Goal: Task Accomplishment & Management: Complete application form

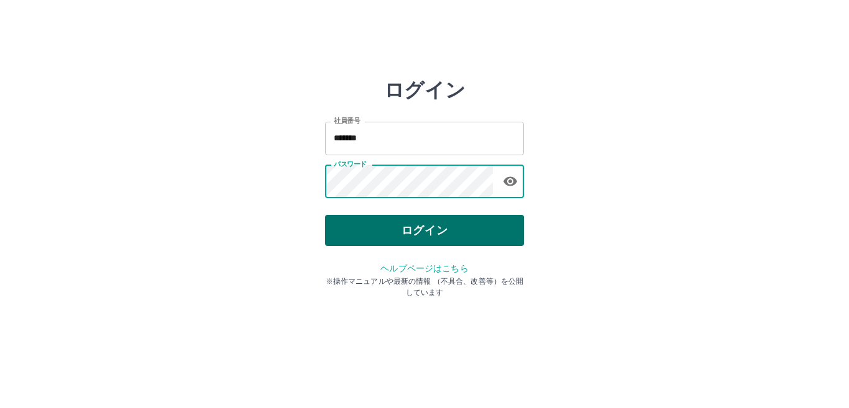
click at [367, 227] on button "ログイン" at bounding box center [424, 230] width 199 height 31
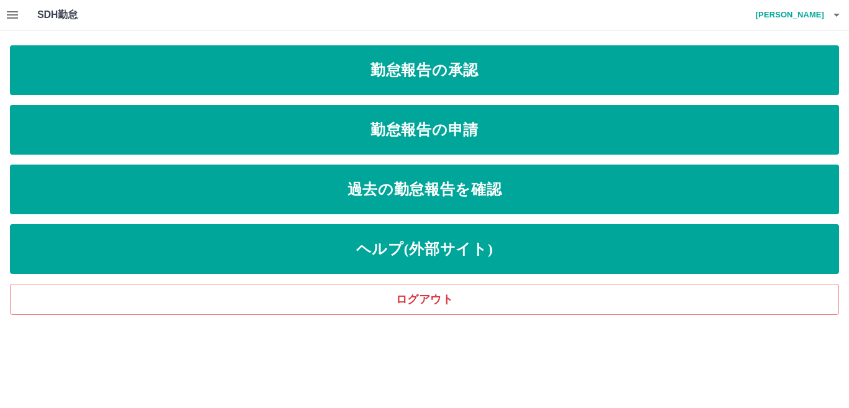
click at [12, 16] on icon "button" at bounding box center [12, 14] width 15 height 15
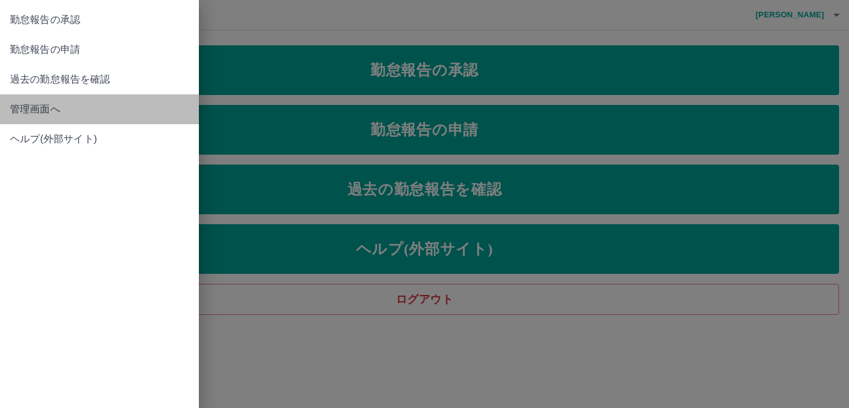
click at [19, 107] on span "管理画面へ" at bounding box center [99, 109] width 179 height 15
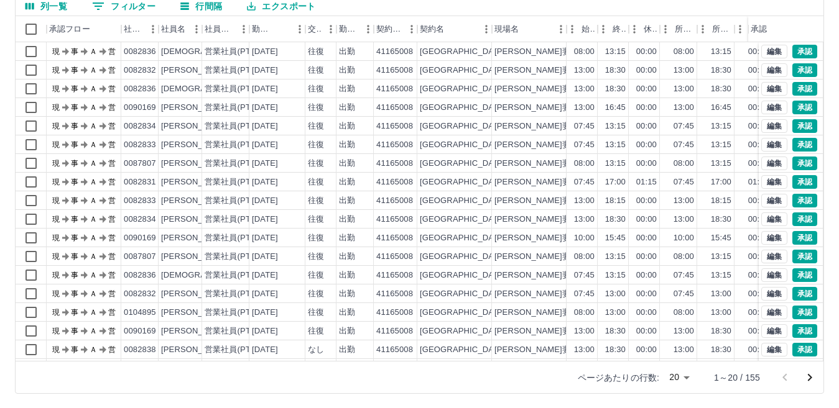
scroll to position [117, 0]
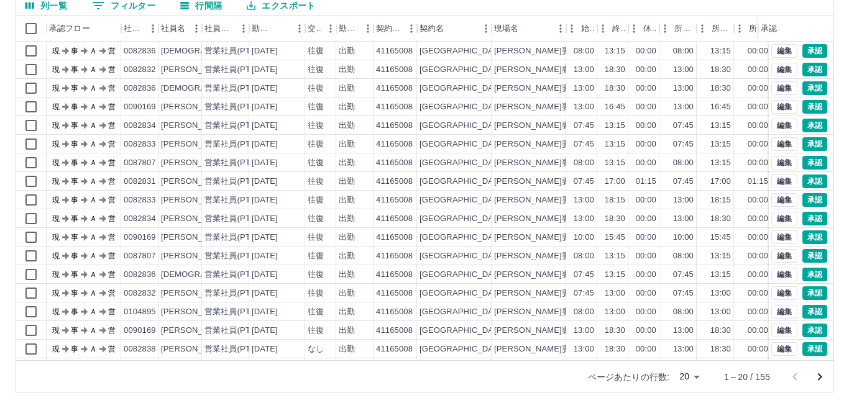
click at [687, 378] on body "SDH勤怠 伊藤　宏子 勤務実績承認 前月 2025年08月 次月 今月 月選択 承認モード 削除モード 一括承認 列一覧 0 フィルター 行間隔 エクスポー…" at bounding box center [424, 145] width 849 height 525
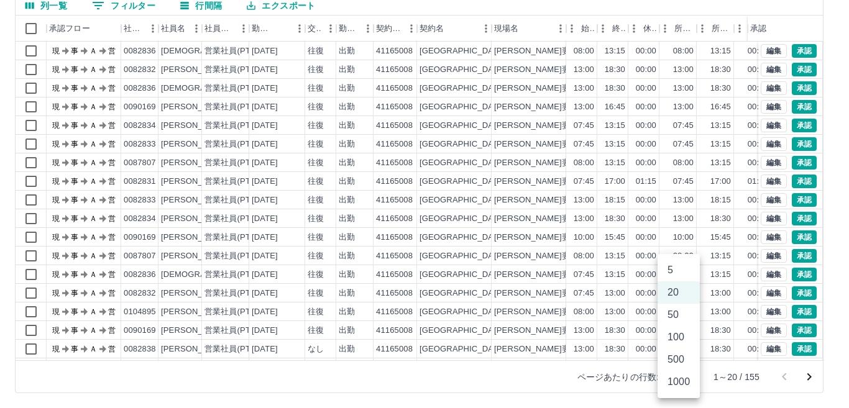
click at [675, 334] on li "100" at bounding box center [679, 337] width 42 height 22
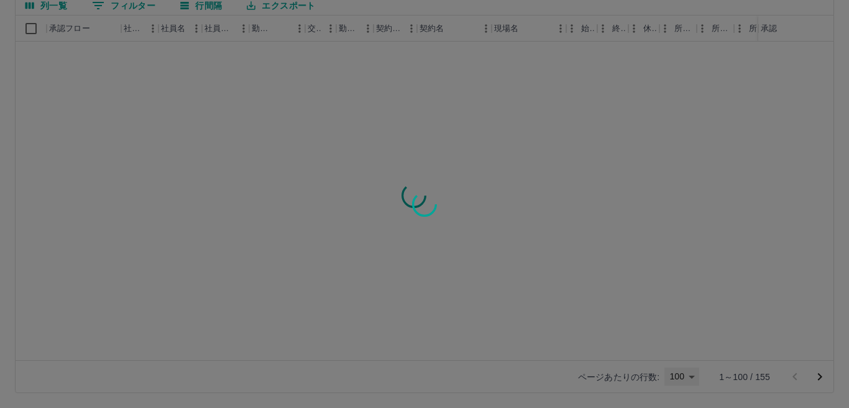
type input "***"
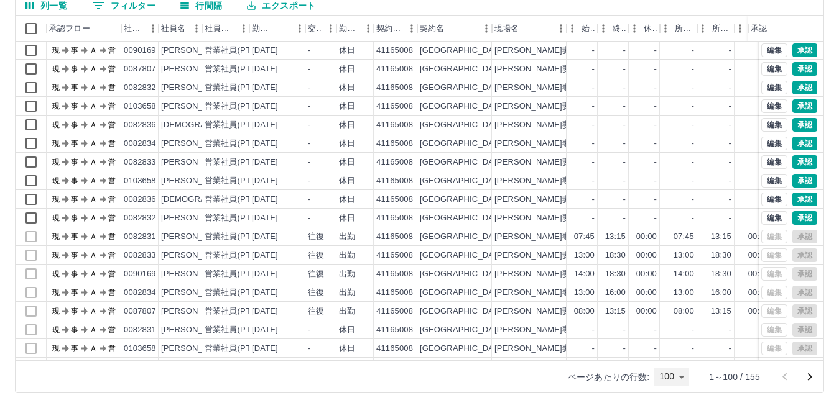
scroll to position [811, 0]
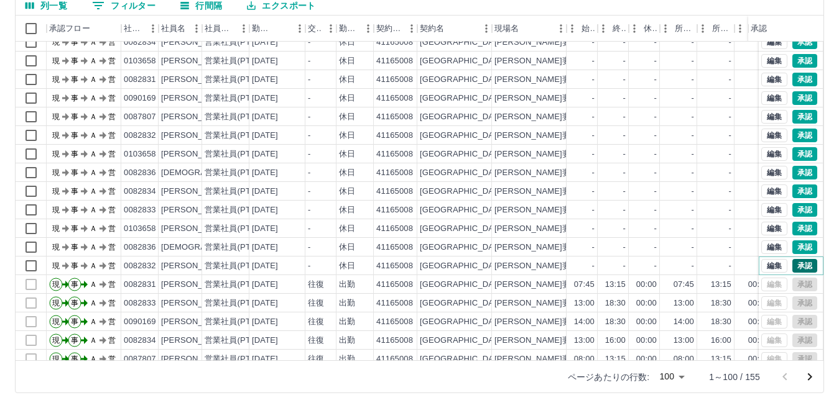
click at [794, 264] on button "承認" at bounding box center [804, 266] width 25 height 14
click at [793, 245] on button "承認" at bounding box center [804, 248] width 25 height 14
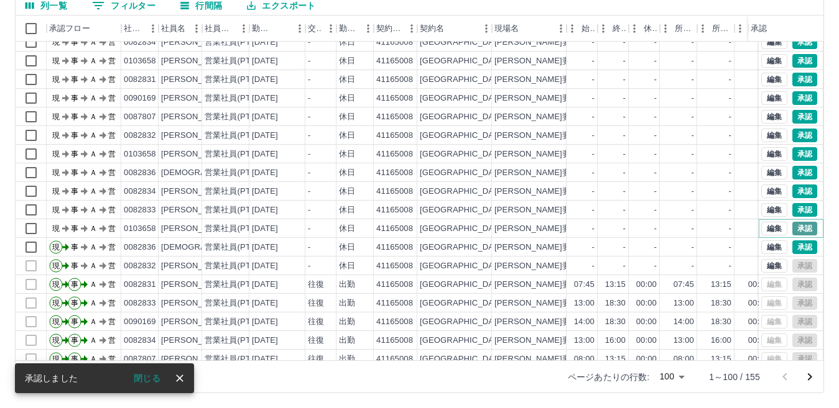
click at [792, 227] on button "承認" at bounding box center [804, 229] width 25 height 14
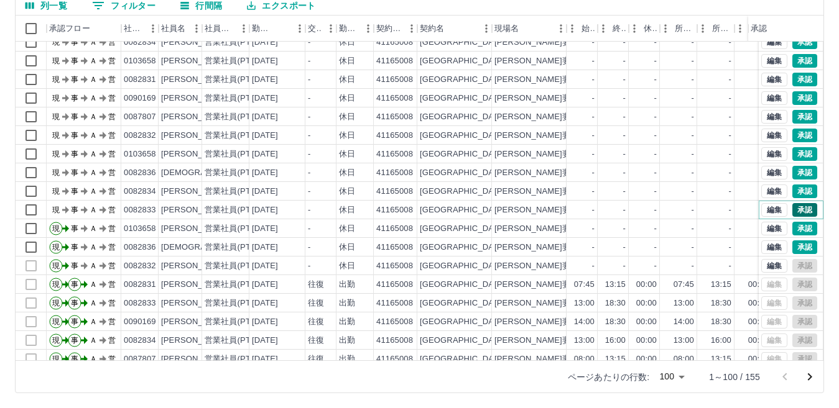
click at [796, 208] on button "承認" at bounding box center [804, 210] width 25 height 14
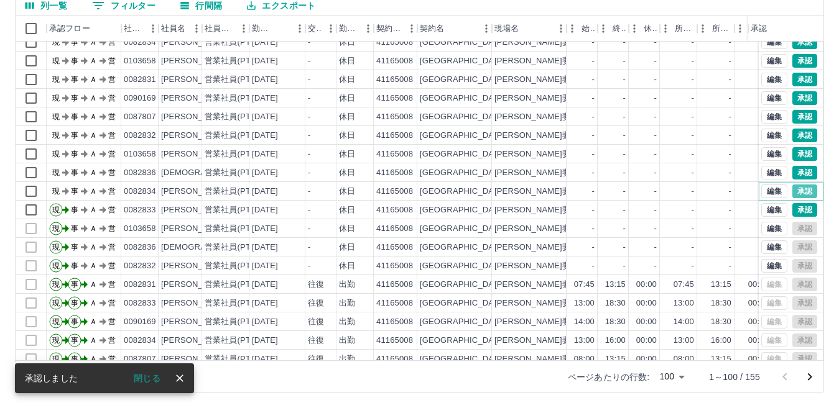
click at [792, 188] on button "承認" at bounding box center [804, 192] width 25 height 14
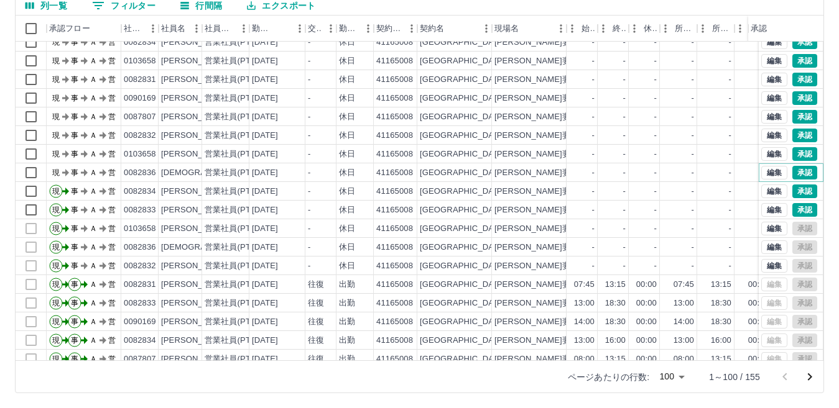
click at [792, 170] on button "承認" at bounding box center [804, 173] width 25 height 14
drag, startPoint x: 791, startPoint y: 150, endPoint x: 794, endPoint y: 159, distance: 9.5
click at [794, 159] on button "承認" at bounding box center [804, 154] width 25 height 14
click at [761, 78] on button "編集" at bounding box center [774, 80] width 26 height 14
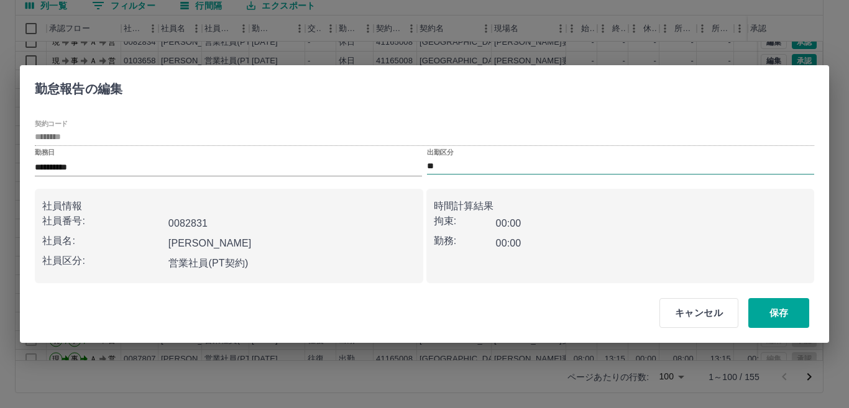
click at [441, 165] on input "**" at bounding box center [620, 167] width 387 height 16
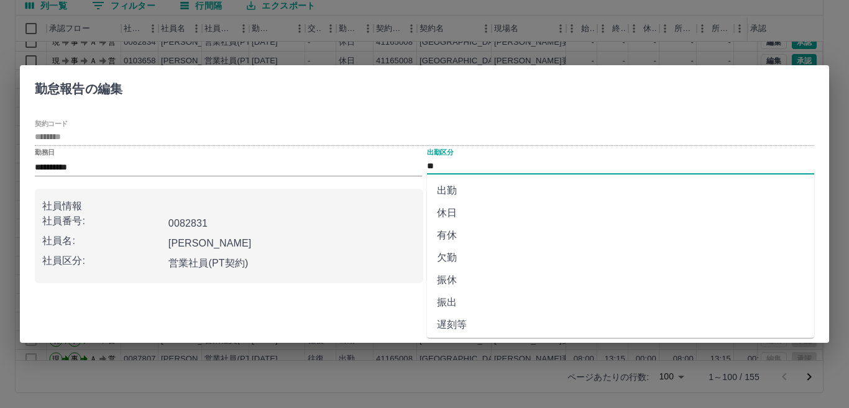
click at [450, 233] on li "有休" at bounding box center [620, 235] width 387 height 22
type input "**"
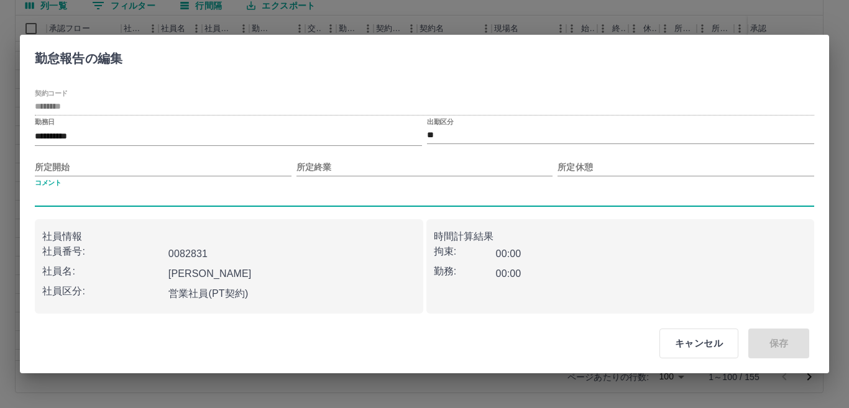
click at [83, 192] on input "コメント" at bounding box center [424, 198] width 779 height 18
type input "*"
type input "*******"
click at [346, 267] on div "[PERSON_NAME]" at bounding box center [289, 271] width 252 height 25
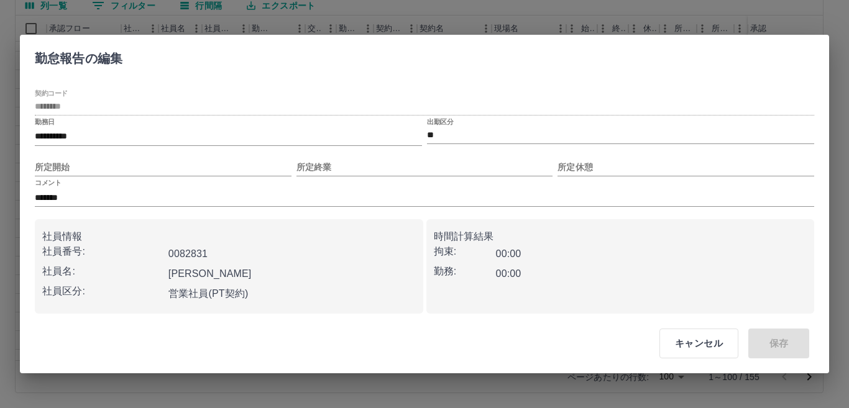
click at [770, 339] on div "キャンセル 保存" at bounding box center [730, 344] width 190 height 50
click at [678, 341] on button "キャンセル" at bounding box center [699, 344] width 79 height 30
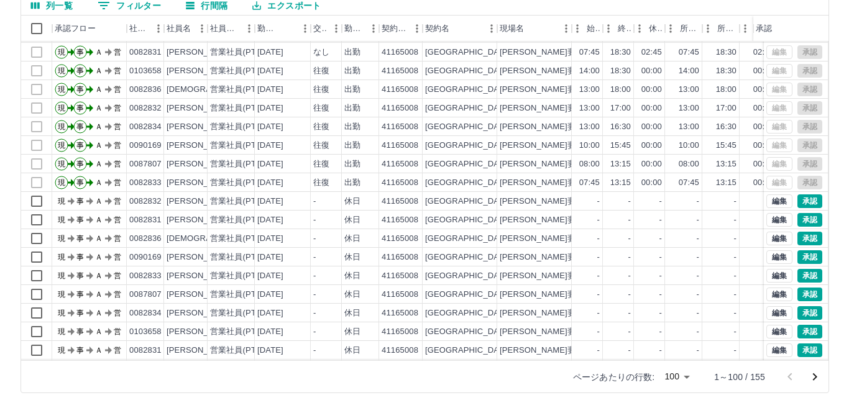
scroll to position [562, 0]
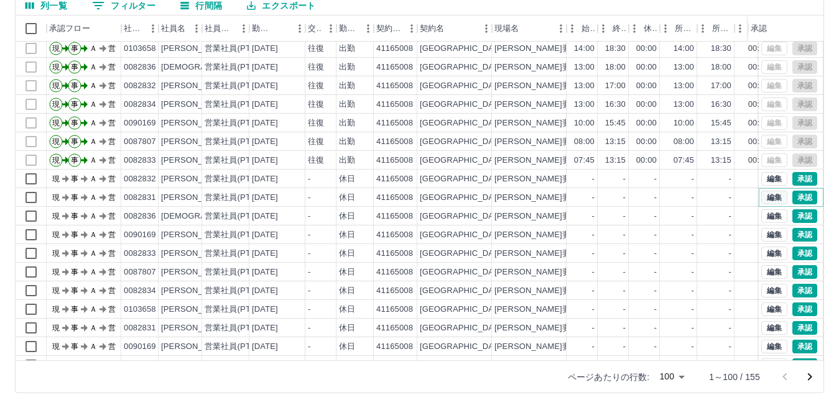
click at [761, 194] on button "編集" at bounding box center [774, 198] width 26 height 14
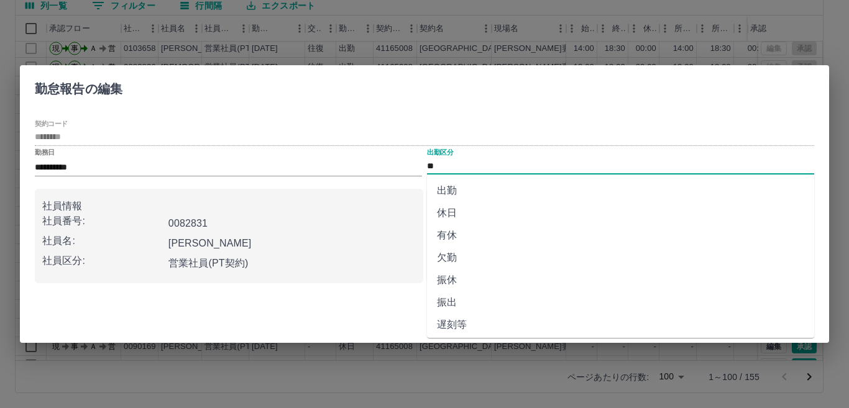
click at [476, 166] on input "**" at bounding box center [620, 167] width 387 height 16
click at [449, 228] on li "有休" at bounding box center [620, 235] width 387 height 22
type input "**"
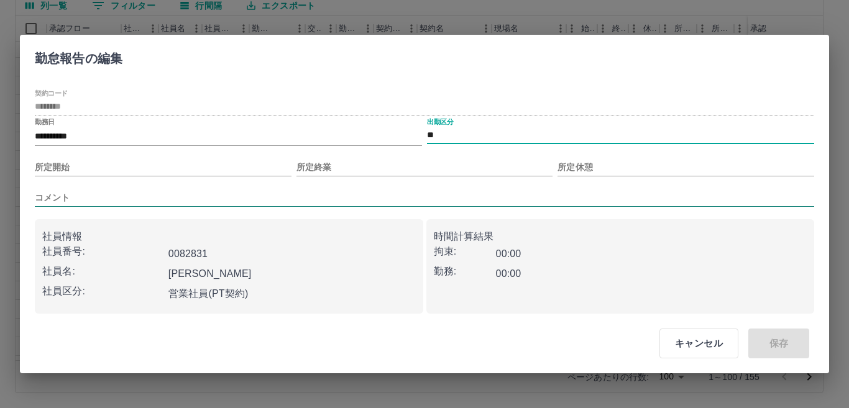
click at [83, 191] on input "コメント" at bounding box center [424, 198] width 779 height 18
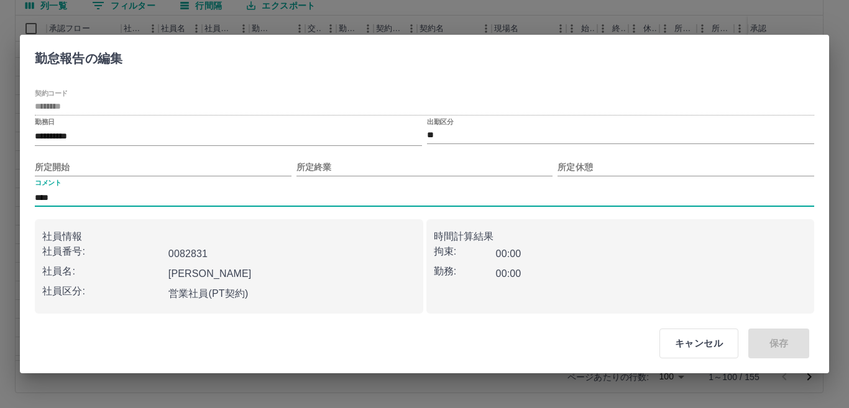
type input "*******"
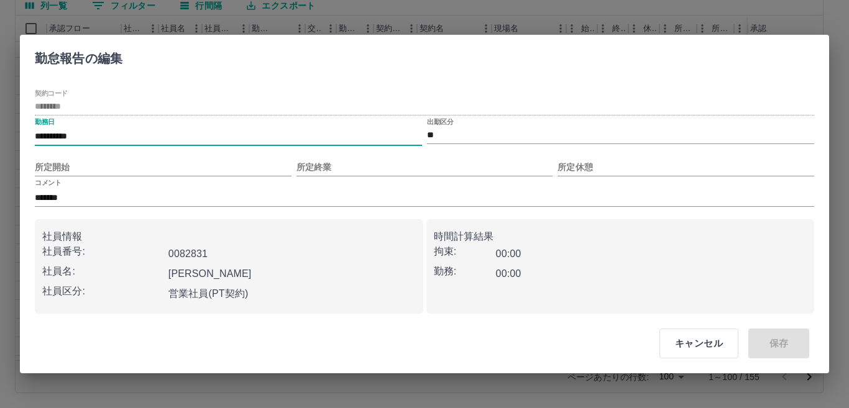
click at [209, 137] on input "**********" at bounding box center [228, 137] width 387 height 18
click at [439, 136] on input "**" at bounding box center [620, 136] width 387 height 16
drag, startPoint x: 395, startPoint y: 244, endPoint x: 372, endPoint y: 229, distance: 26.6
click at [393, 242] on div "0082831" at bounding box center [289, 251] width 252 height 25
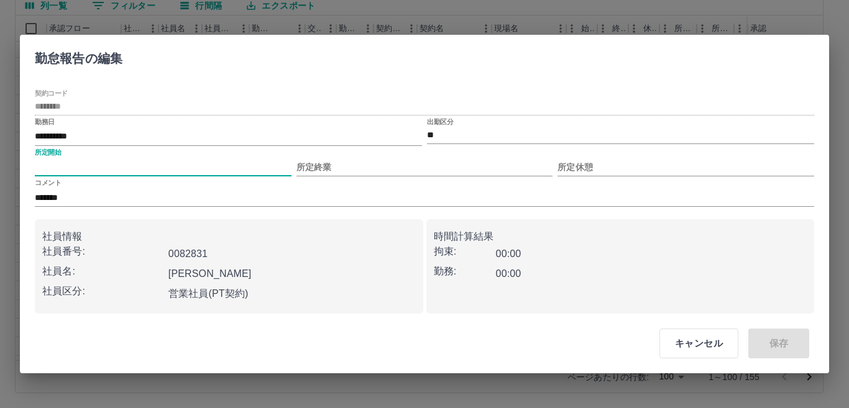
click at [65, 165] on input "所定開始" at bounding box center [163, 168] width 257 height 18
click at [328, 167] on input "所定終業" at bounding box center [424, 168] width 257 height 18
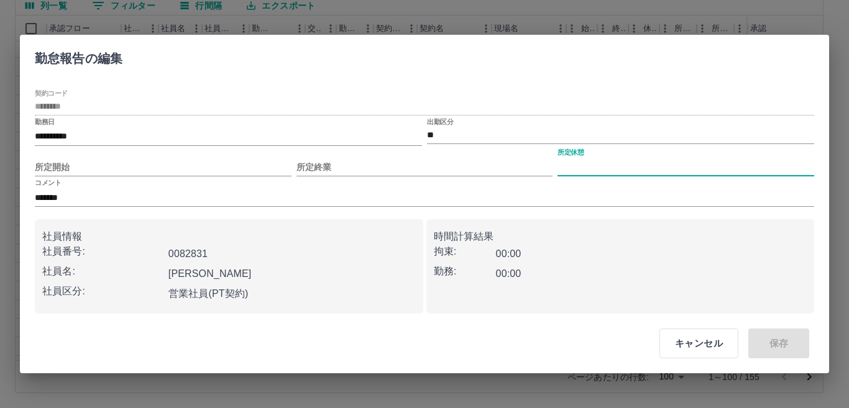
click at [599, 165] on input "所定休憩" at bounding box center [686, 168] width 257 height 18
click at [91, 195] on input "*******" at bounding box center [424, 198] width 779 height 18
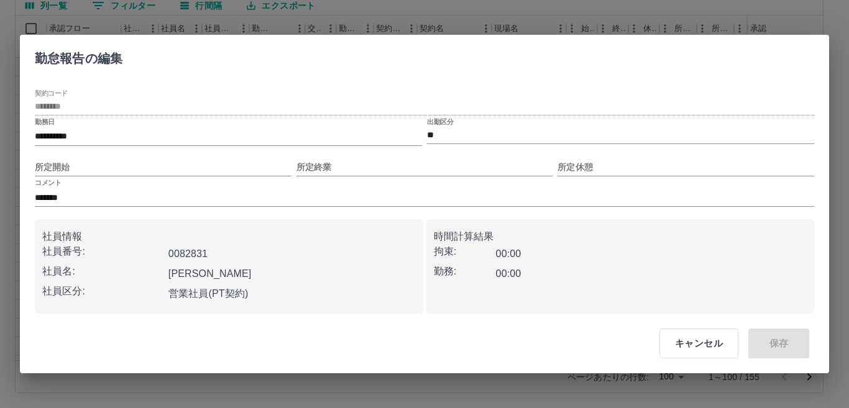
click at [160, 250] on p "社員番号:" at bounding box center [102, 251] width 121 height 15
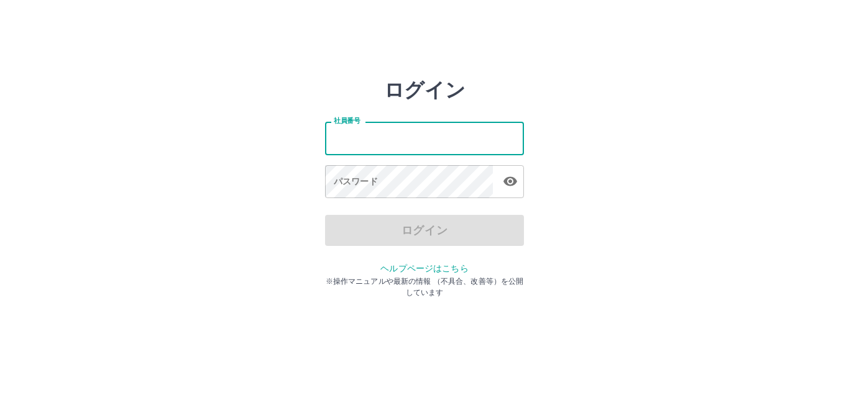
click at [380, 142] on input "社員番号" at bounding box center [424, 138] width 199 height 33
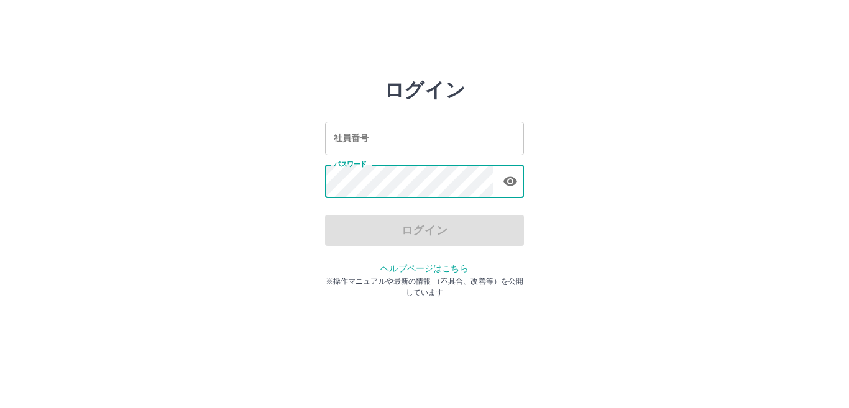
click at [384, 140] on input "社員番号" at bounding box center [424, 138] width 199 height 33
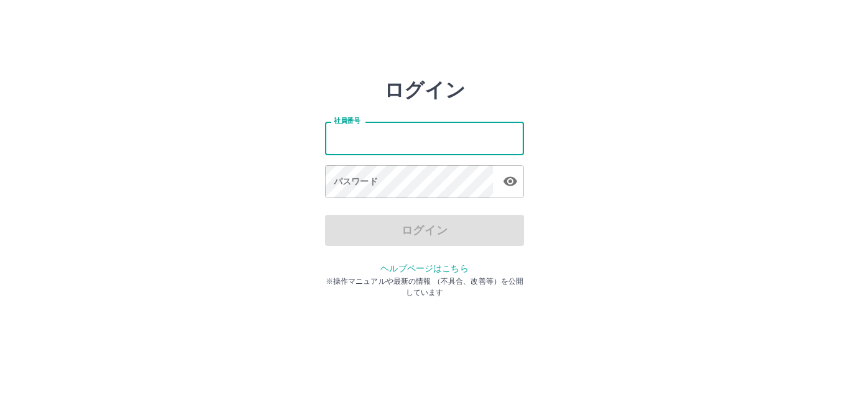
type input "*******"
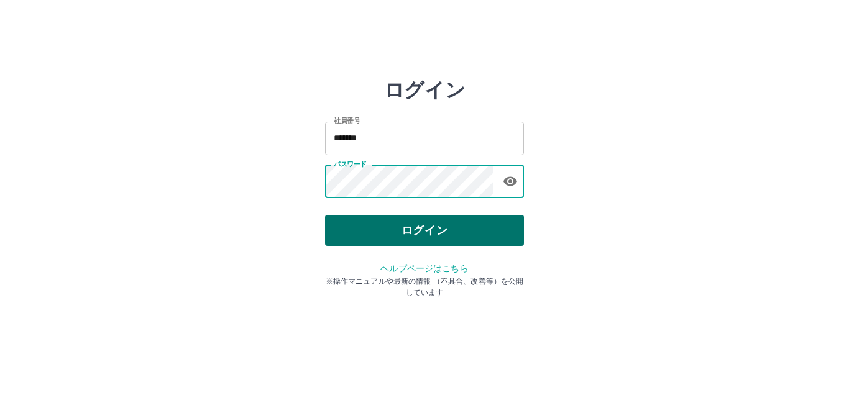
click at [385, 221] on button "ログイン" at bounding box center [424, 230] width 199 height 31
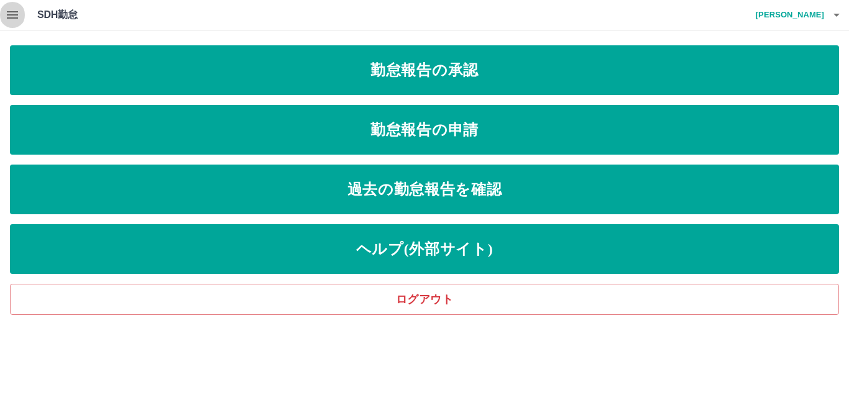
click at [13, 11] on icon "button" at bounding box center [12, 14] width 15 height 15
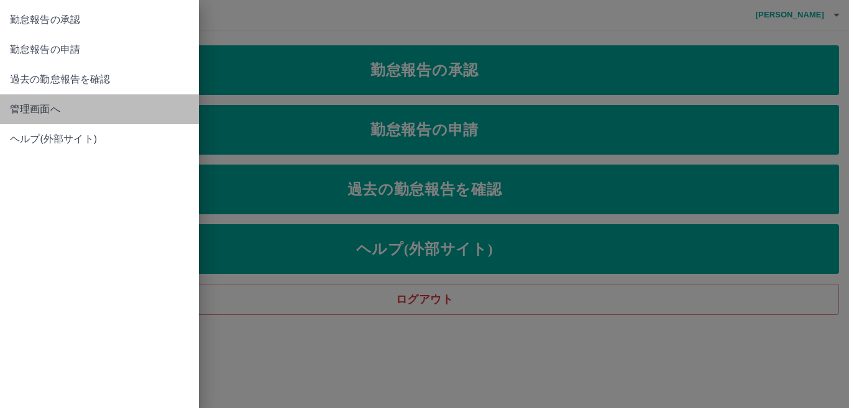
click at [37, 108] on span "管理画面へ" at bounding box center [99, 109] width 179 height 15
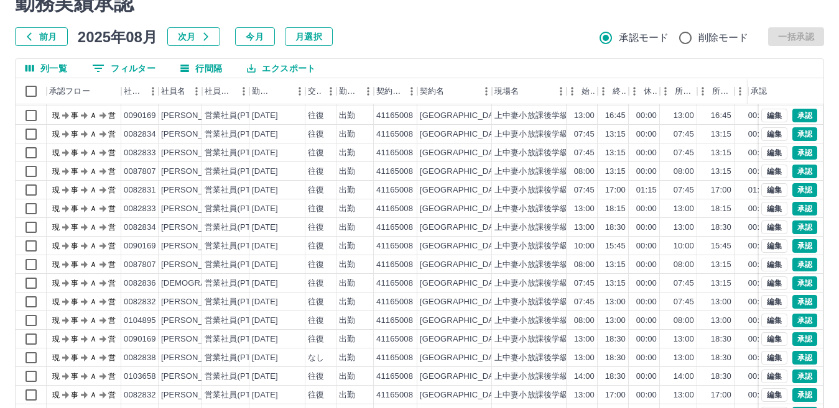
scroll to position [117, 0]
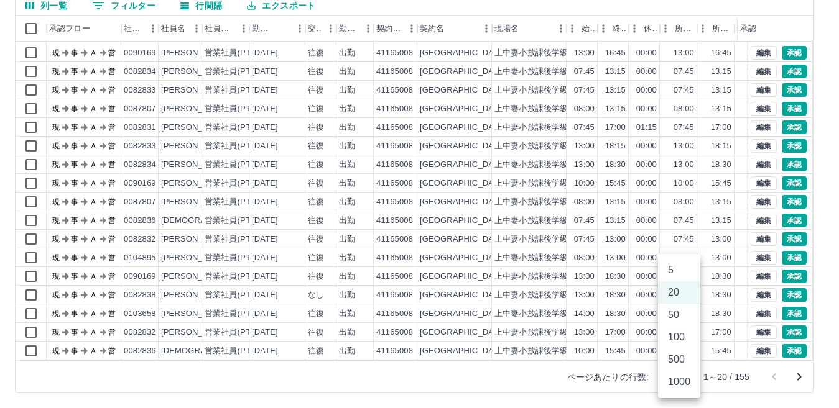
click at [686, 374] on body "SDH勤怠 [PERSON_NAME] 勤務実績承認 前月 2025年08月 次月 今月 月選択 承認モード 削除モード 一括承認 列一覧 0 フィルター 行…" at bounding box center [419, 145] width 839 height 525
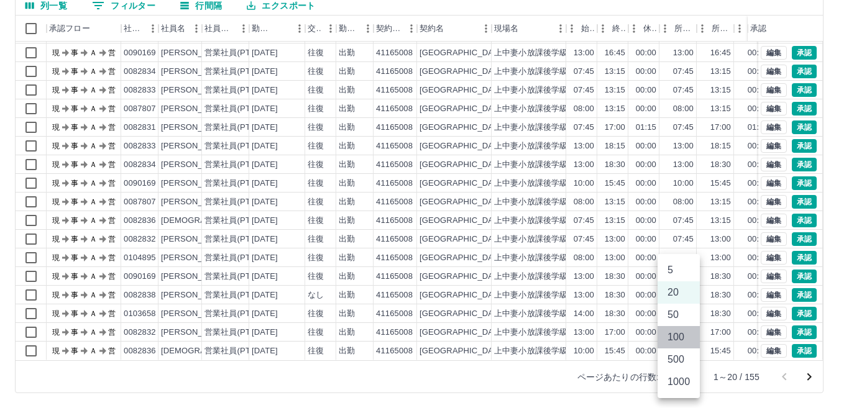
click at [676, 337] on li "100" at bounding box center [679, 337] width 42 height 22
type input "***"
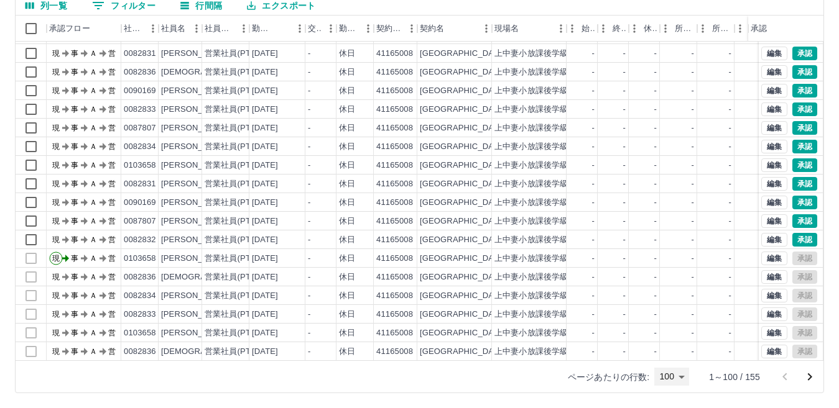
scroll to position [746, 0]
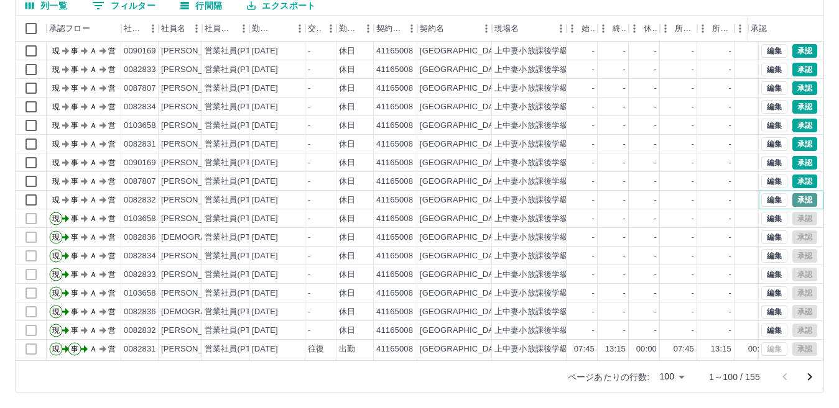
click at [793, 200] on button "承認" at bounding box center [804, 200] width 25 height 14
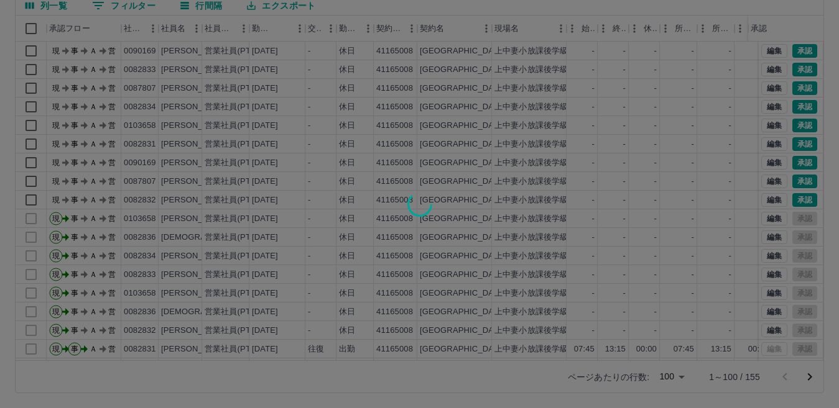
click at [790, 182] on div at bounding box center [419, 204] width 839 height 408
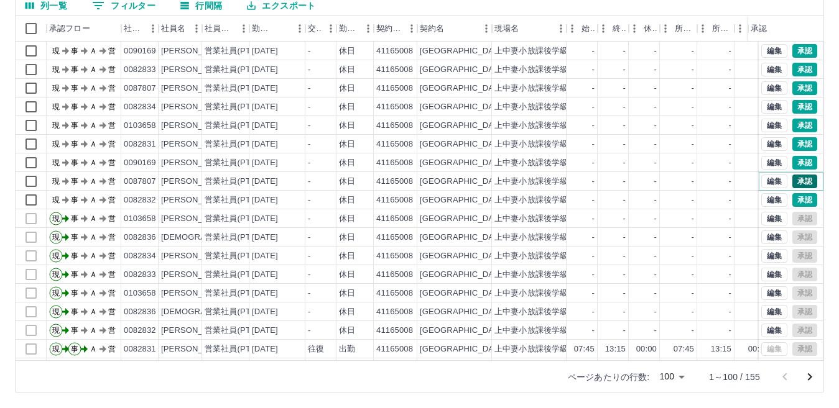
click at [792, 178] on button "承認" at bounding box center [804, 182] width 25 height 14
click at [792, 180] on button "承認" at bounding box center [804, 182] width 25 height 14
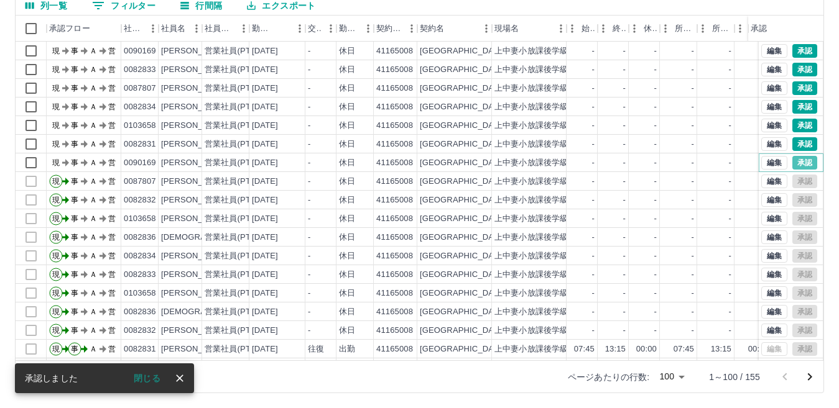
click at [792, 163] on button "承認" at bounding box center [804, 163] width 25 height 14
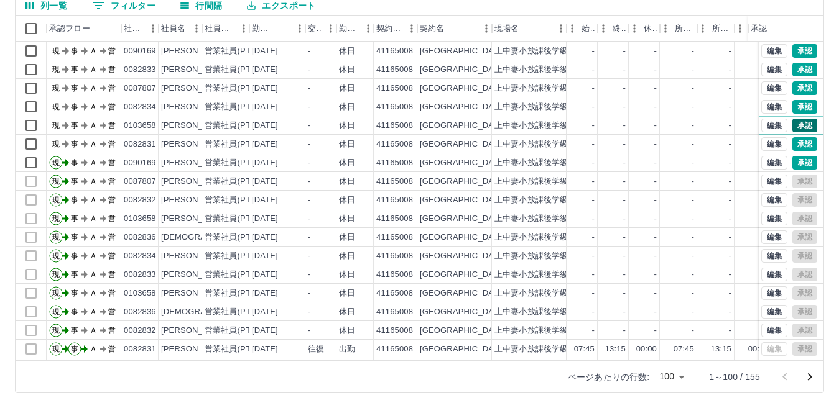
click at [792, 122] on button "承認" at bounding box center [804, 126] width 25 height 14
click at [792, 108] on button "承認" at bounding box center [804, 107] width 25 height 14
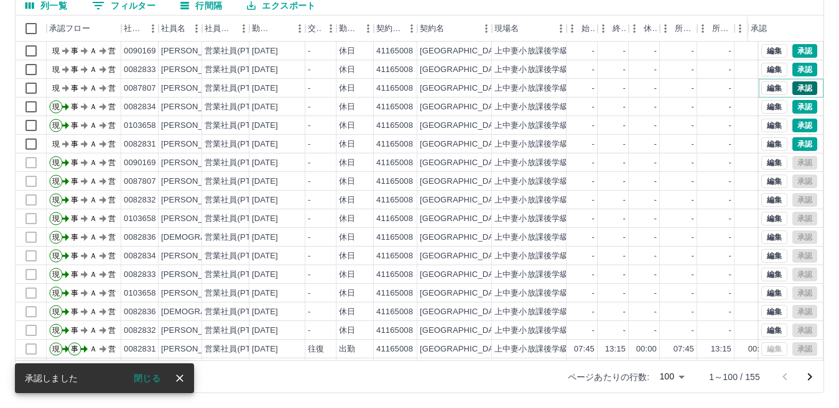
click at [792, 87] on button "承認" at bounding box center [804, 88] width 25 height 14
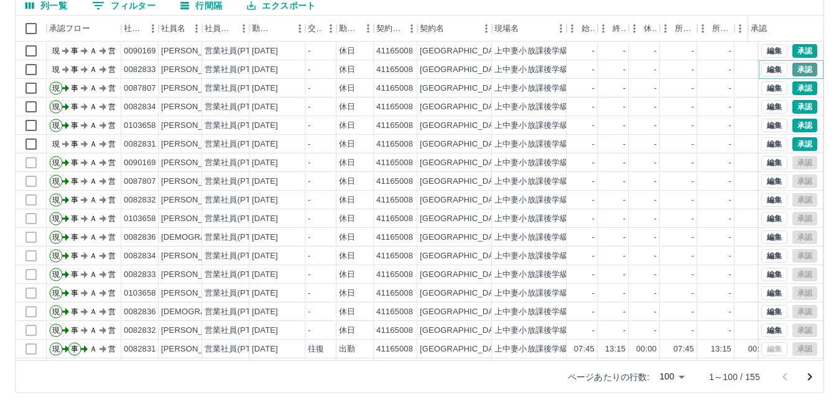
click at [794, 68] on button "承認" at bounding box center [804, 70] width 25 height 14
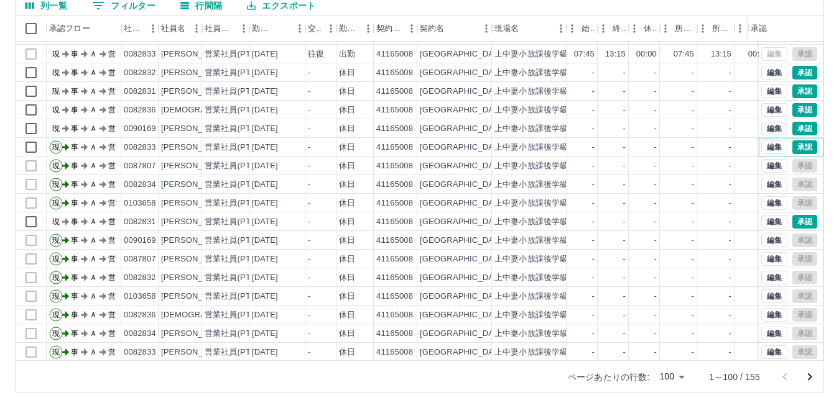
scroll to position [622, 0]
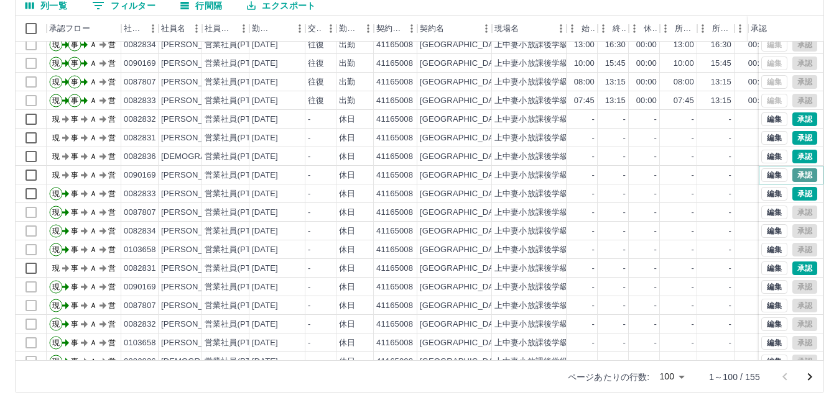
click at [792, 170] on button "承認" at bounding box center [804, 175] width 25 height 14
click at [792, 154] on button "承認" at bounding box center [804, 157] width 25 height 14
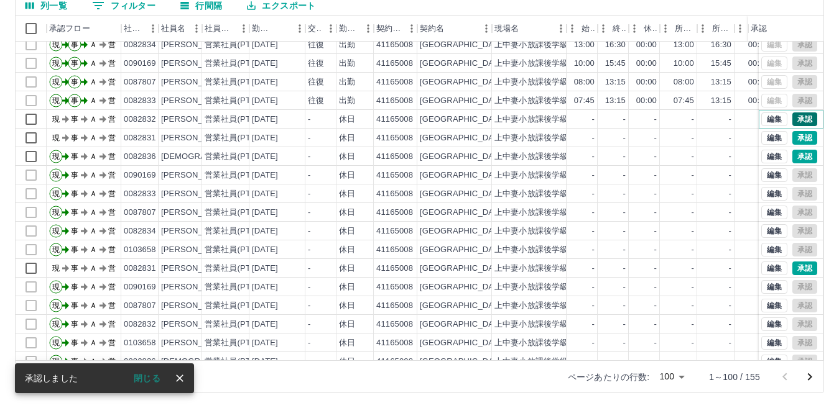
click at [792, 115] on button "承認" at bounding box center [804, 120] width 25 height 14
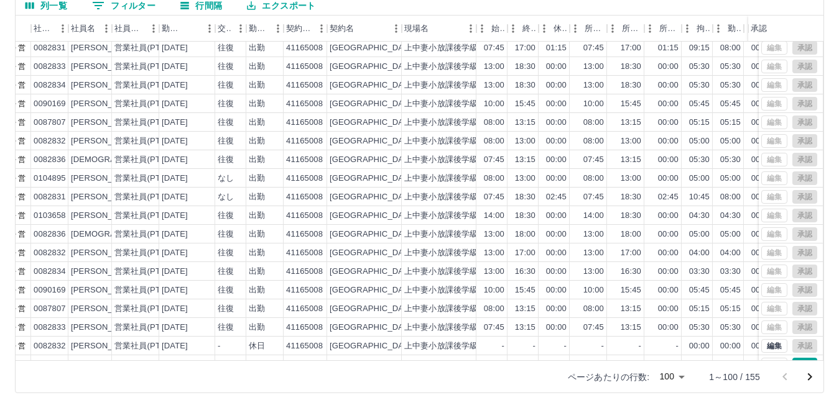
scroll to position [373, 90]
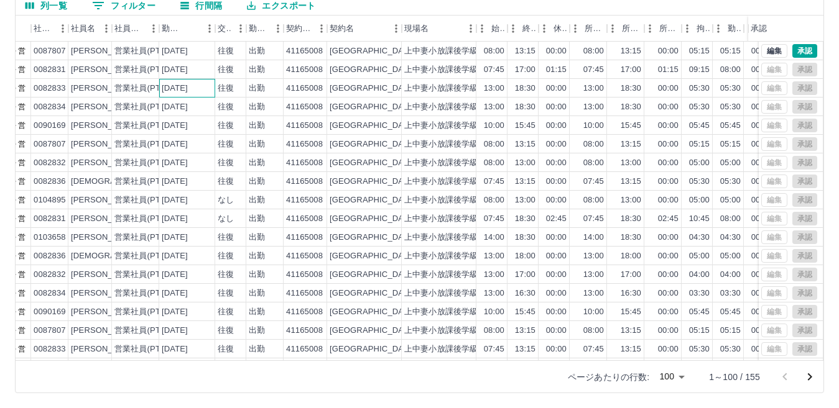
click at [188, 94] on div "[DATE]" at bounding box center [175, 89] width 26 height 12
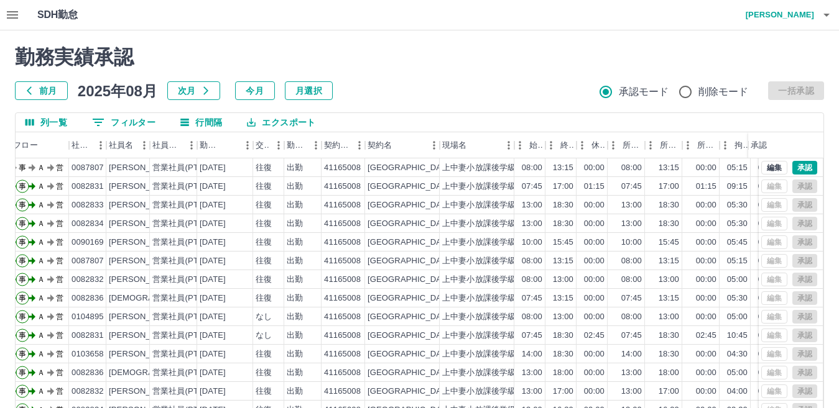
scroll to position [311, 52]
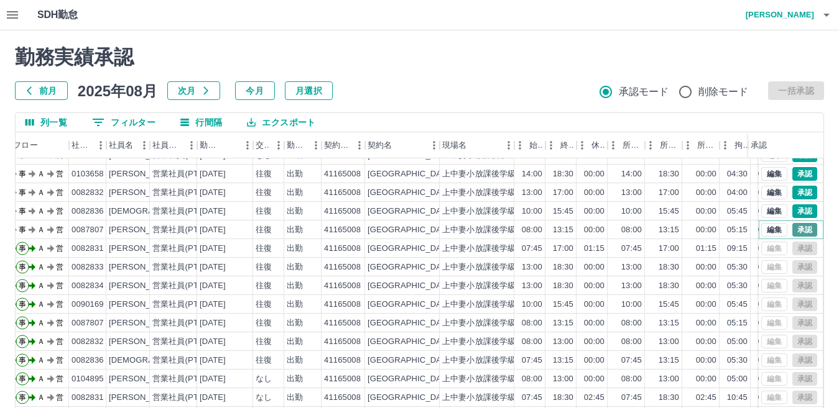
click at [796, 230] on button "承認" at bounding box center [804, 230] width 25 height 14
drag, startPoint x: 793, startPoint y: 211, endPoint x: 793, endPoint y: 233, distance: 22.4
click at [793, 210] on button "承認" at bounding box center [804, 212] width 25 height 14
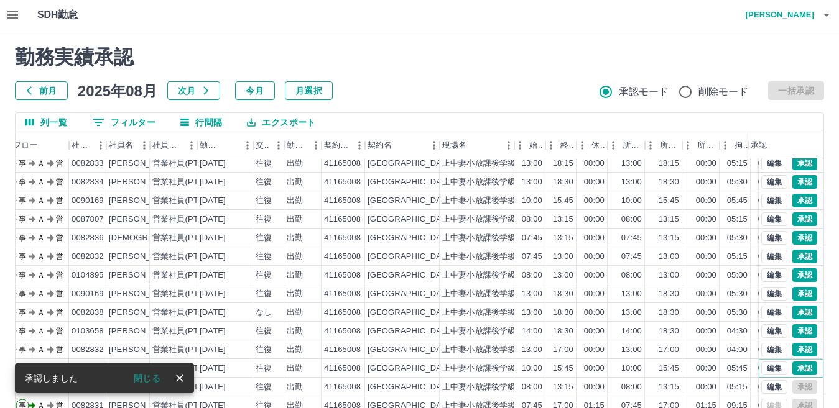
scroll to position [182, 52]
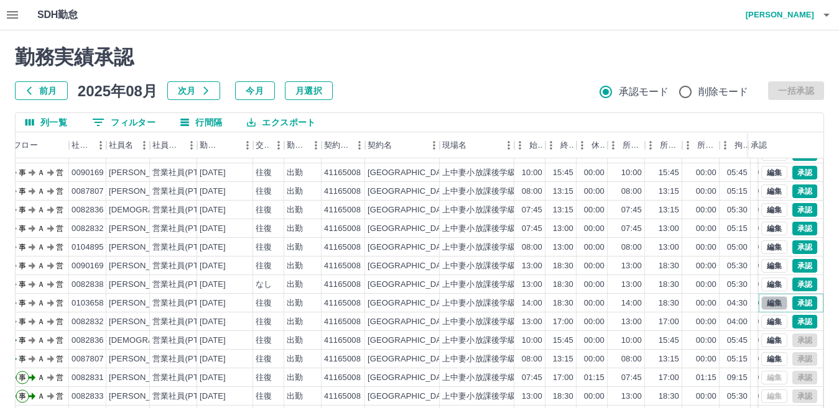
click at [763, 305] on button "編集" at bounding box center [774, 303] width 26 height 14
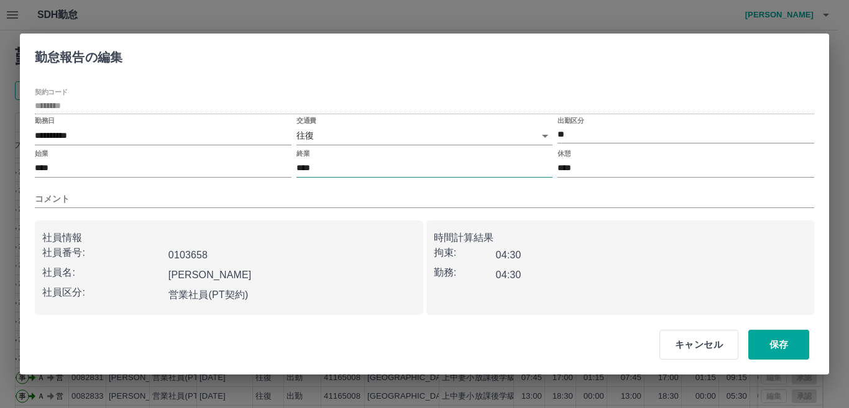
click at [318, 169] on input "****" at bounding box center [424, 169] width 257 height 18
type input "****"
click at [768, 337] on button "保存" at bounding box center [778, 345] width 61 height 30
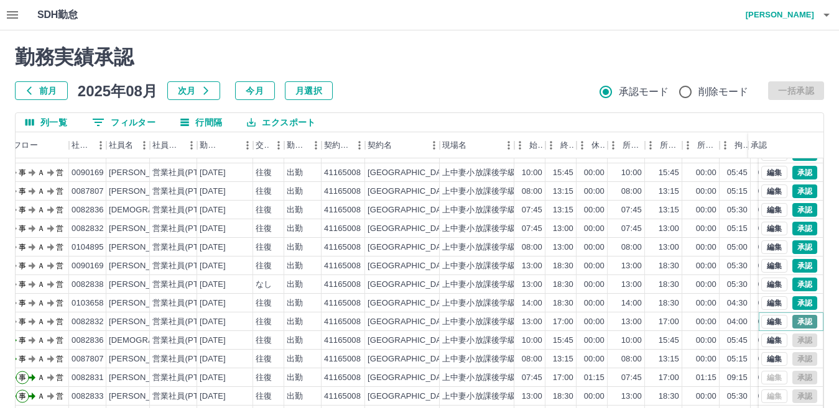
click at [796, 317] on button "承認" at bounding box center [804, 322] width 25 height 14
click at [792, 301] on button "承認" at bounding box center [804, 303] width 25 height 14
click at [785, 278] on div "編集 承認" at bounding box center [789, 285] width 56 height 14
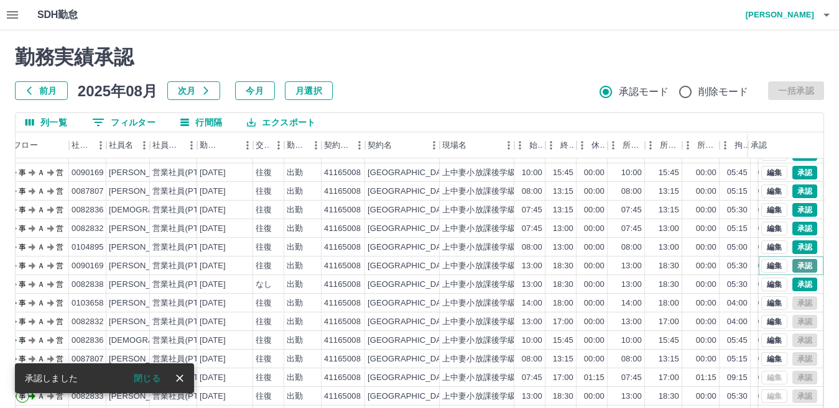
click at [792, 262] on button "承認" at bounding box center [804, 266] width 25 height 14
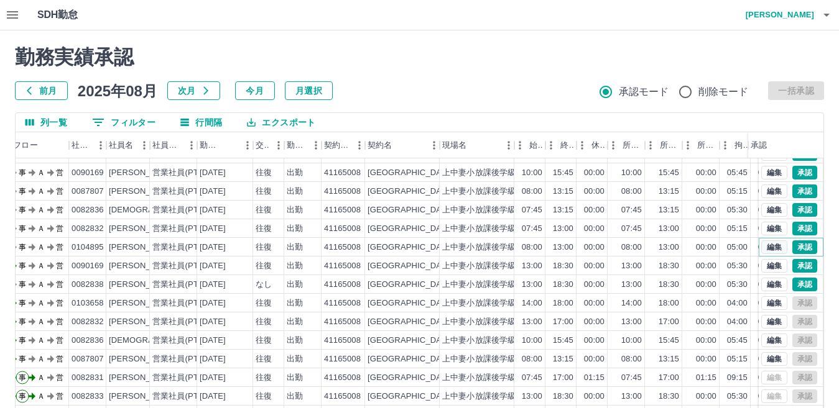
click at [761, 249] on button "編集" at bounding box center [774, 248] width 26 height 14
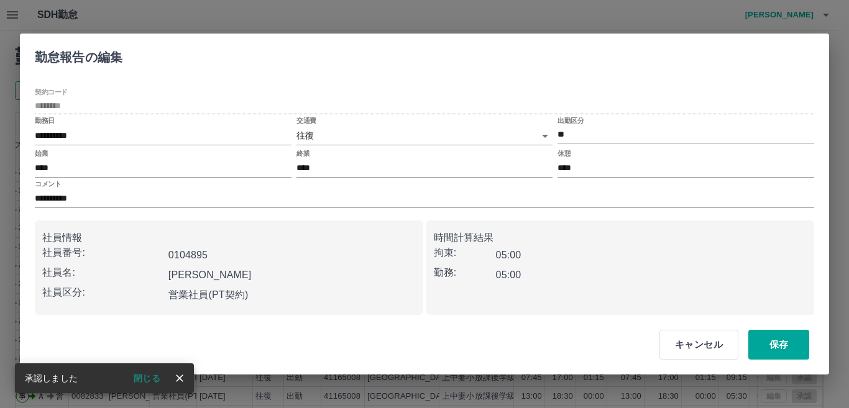
click at [332, 129] on body "SDH勤怠 [PERSON_NAME] 勤務実績承認 前月 2025年08月 次月 今月 月選択 承認モード 削除モード 一括承認 列一覧 0 フィルター 行…" at bounding box center [424, 262] width 849 height 525
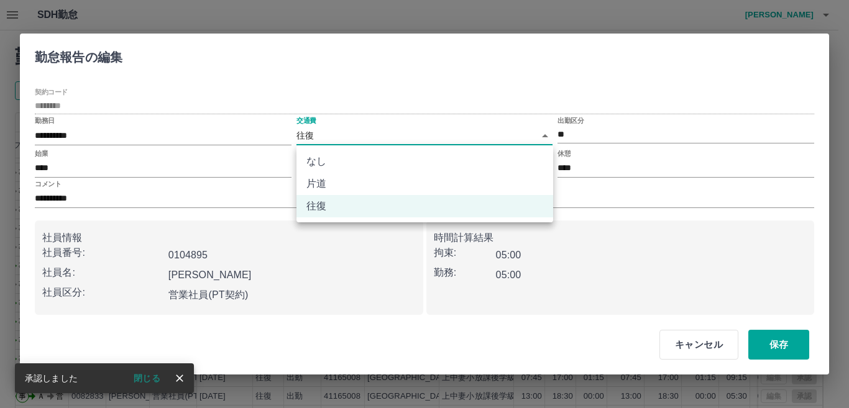
click at [331, 159] on li "なし" at bounding box center [424, 161] width 257 height 22
type input "****"
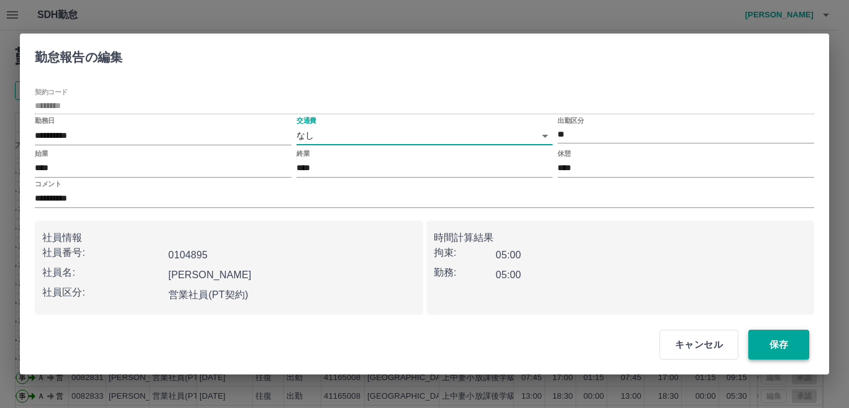
click at [770, 339] on button "保存" at bounding box center [778, 345] width 61 height 30
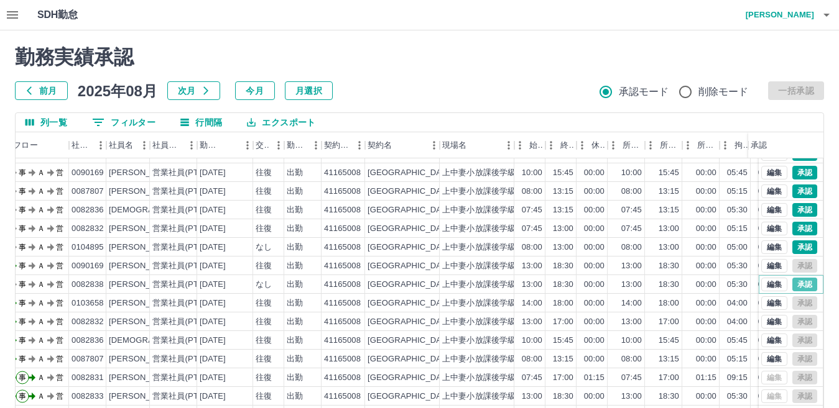
click at [793, 279] on button "承認" at bounding box center [804, 285] width 25 height 14
click at [792, 246] on button "承認" at bounding box center [804, 248] width 25 height 14
click at [793, 225] on button "承認" at bounding box center [804, 229] width 25 height 14
click at [792, 209] on button "承認" at bounding box center [804, 210] width 25 height 14
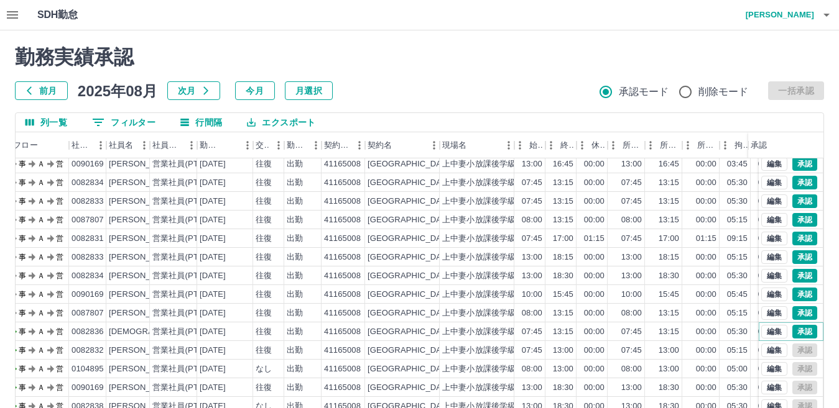
scroll to position [57, 52]
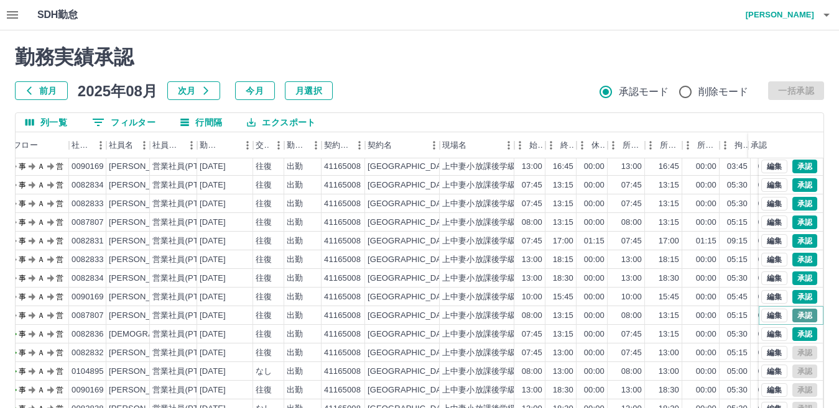
click at [792, 311] on button "承認" at bounding box center [804, 316] width 25 height 14
click at [792, 295] on button "承認" at bounding box center [804, 297] width 25 height 14
click at [761, 277] on button "編集" at bounding box center [774, 279] width 26 height 14
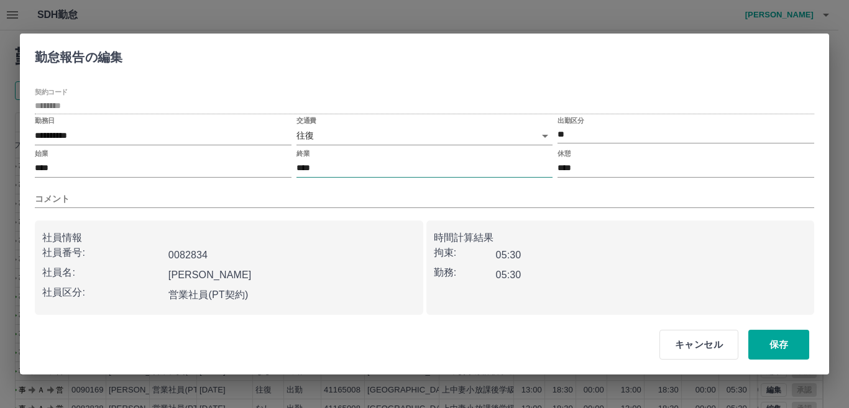
click at [326, 170] on input "****" at bounding box center [424, 169] width 257 height 18
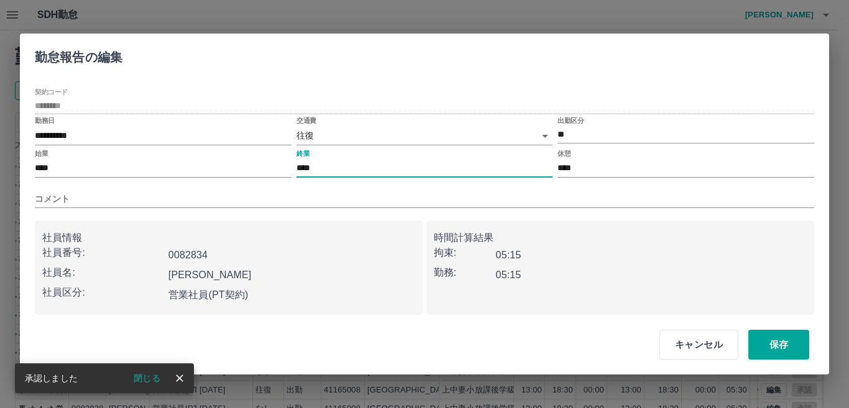
type input "****"
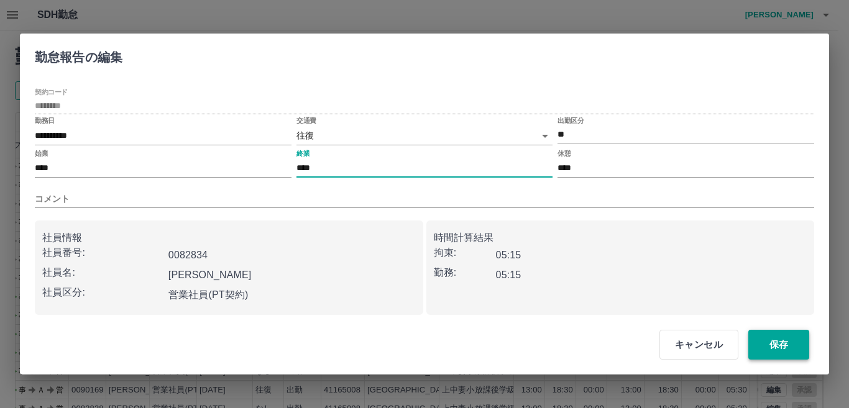
drag, startPoint x: 768, startPoint y: 341, endPoint x: 777, endPoint y: 334, distance: 11.5
click at [772, 341] on button "保存" at bounding box center [778, 345] width 61 height 30
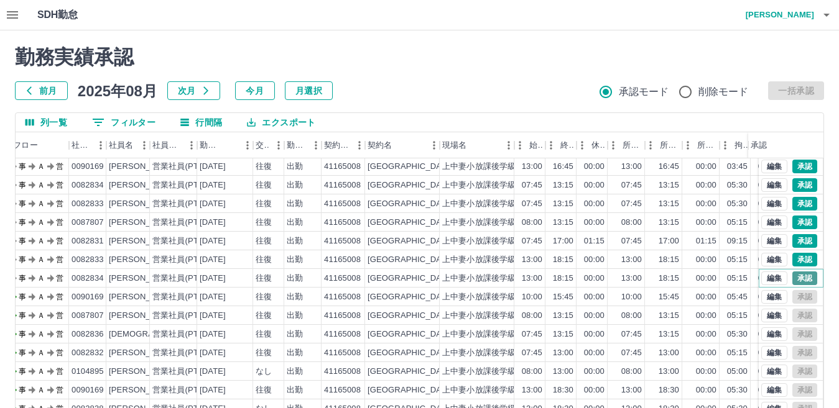
click at [792, 278] on button "承認" at bounding box center [804, 279] width 25 height 14
click at [792, 260] on button "承認" at bounding box center [804, 260] width 25 height 14
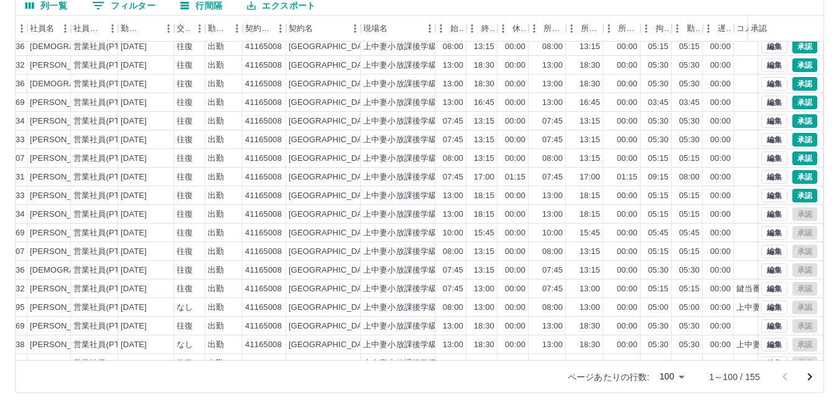
scroll to position [0, 131]
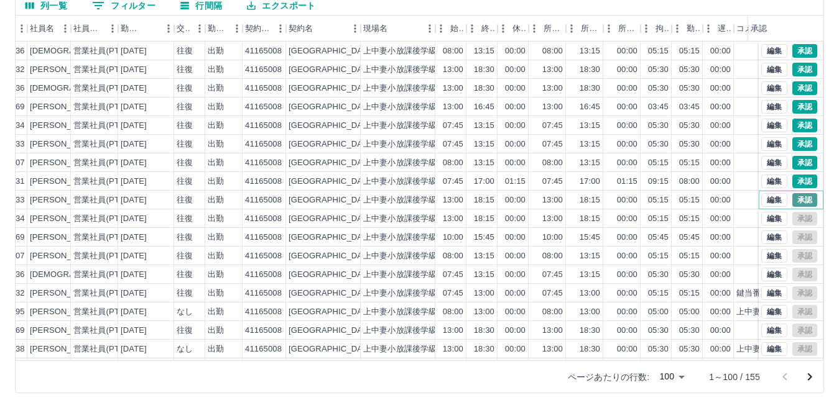
click at [793, 198] on button "承認" at bounding box center [804, 200] width 25 height 14
click at [792, 180] on button "承認" at bounding box center [804, 182] width 25 height 14
click at [792, 159] on button "承認" at bounding box center [804, 163] width 25 height 14
click at [792, 144] on button "承認" at bounding box center [804, 144] width 25 height 14
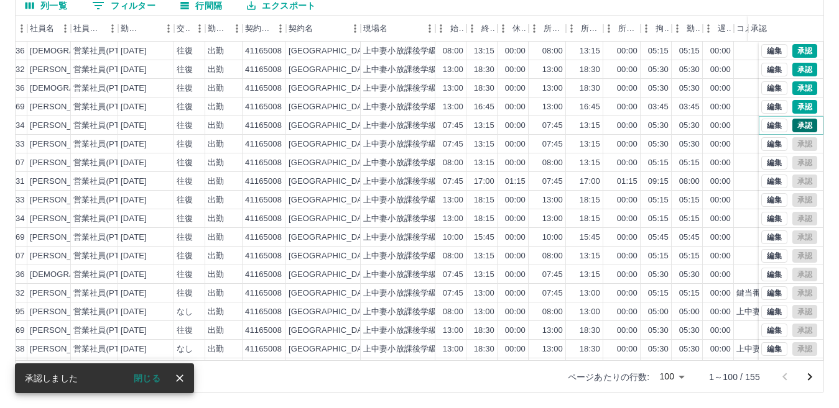
click at [793, 126] on button "承認" at bounding box center [804, 126] width 25 height 14
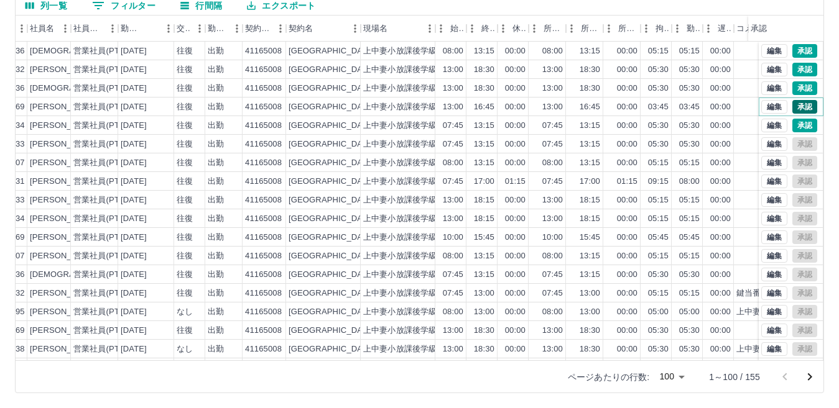
click at [792, 106] on button "承認" at bounding box center [804, 107] width 25 height 14
click at [792, 85] on button "承認" at bounding box center [804, 88] width 25 height 14
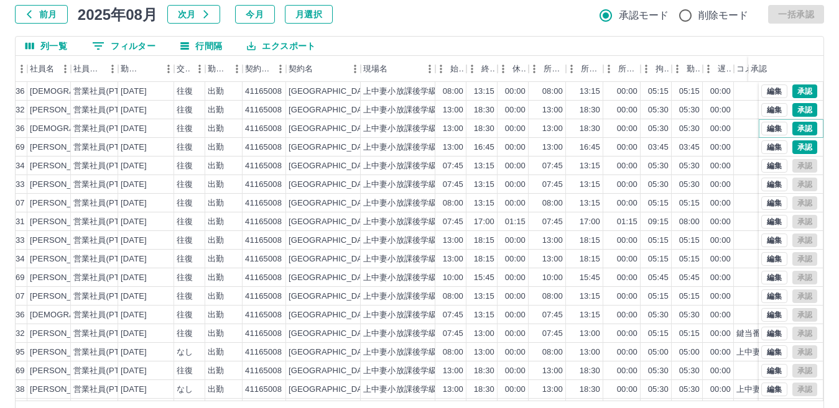
scroll to position [55, 0]
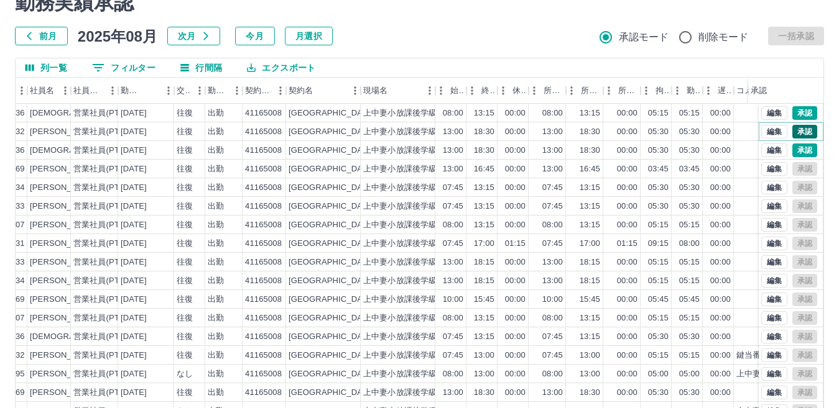
click at [792, 135] on button "承認" at bounding box center [804, 132] width 25 height 14
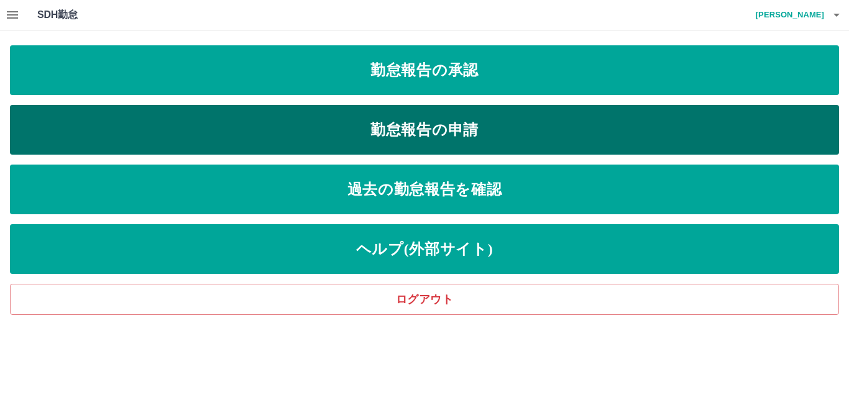
click at [346, 136] on link "勤怠報告の申請" at bounding box center [424, 130] width 829 height 50
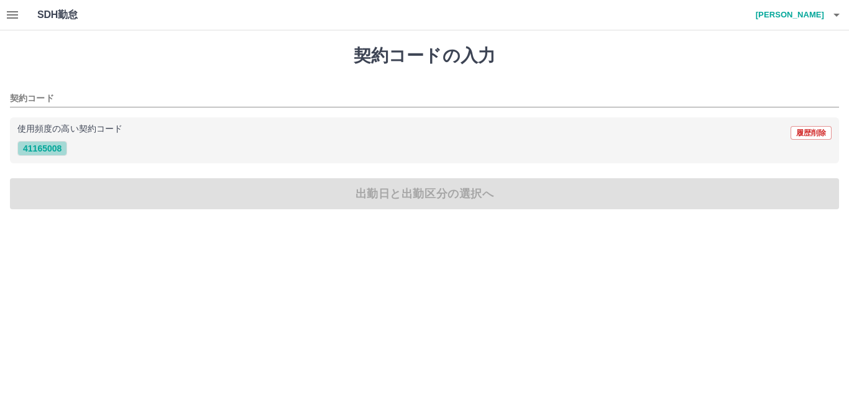
click at [46, 145] on button "41165008" at bounding box center [42, 148] width 50 height 15
type input "********"
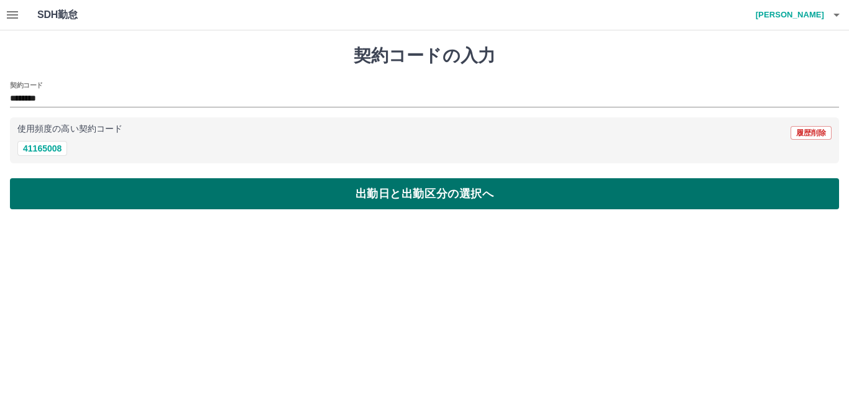
click at [53, 186] on button "出勤日と出勤区分の選択へ" at bounding box center [424, 193] width 829 height 31
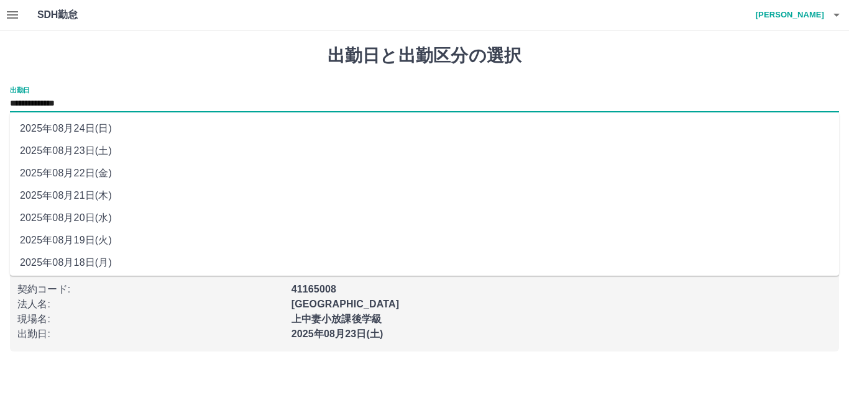
click at [83, 104] on input "**********" at bounding box center [424, 104] width 829 height 16
click at [77, 168] on li "2025年08月22日(金)" at bounding box center [424, 173] width 829 height 22
type input "**********"
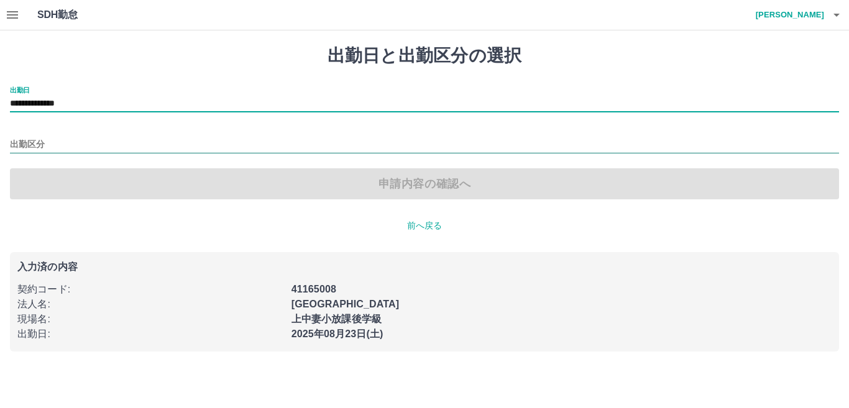
click at [71, 142] on input "出勤区分" at bounding box center [424, 145] width 829 height 16
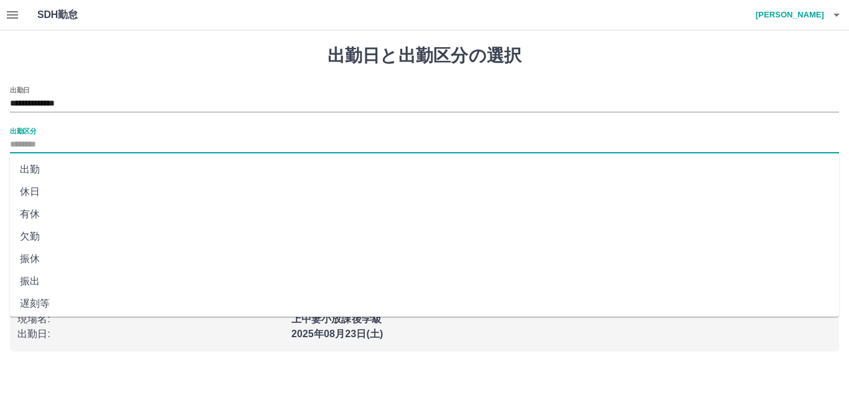
click at [48, 164] on li "出勤" at bounding box center [424, 170] width 829 height 22
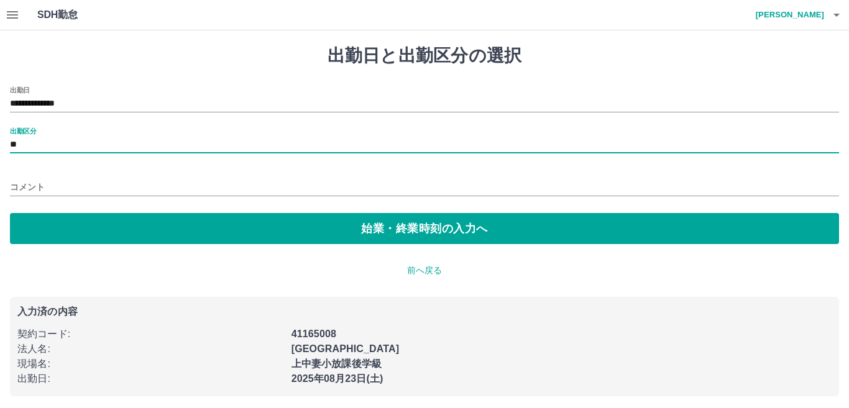
type input "**"
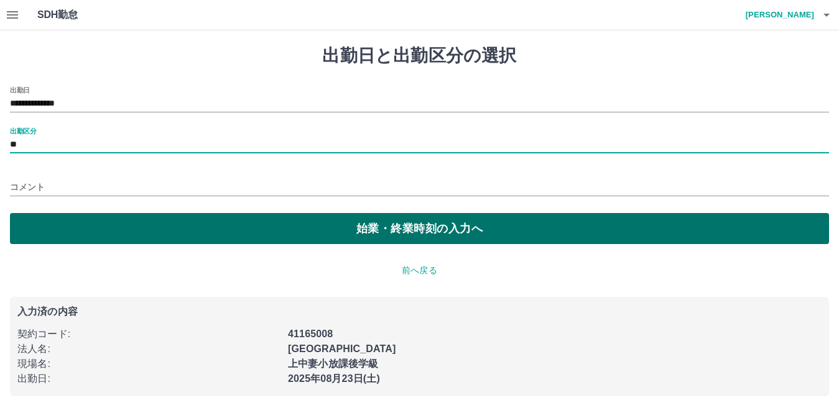
click at [129, 229] on button "始業・終業時刻の入力へ" at bounding box center [419, 228] width 819 height 31
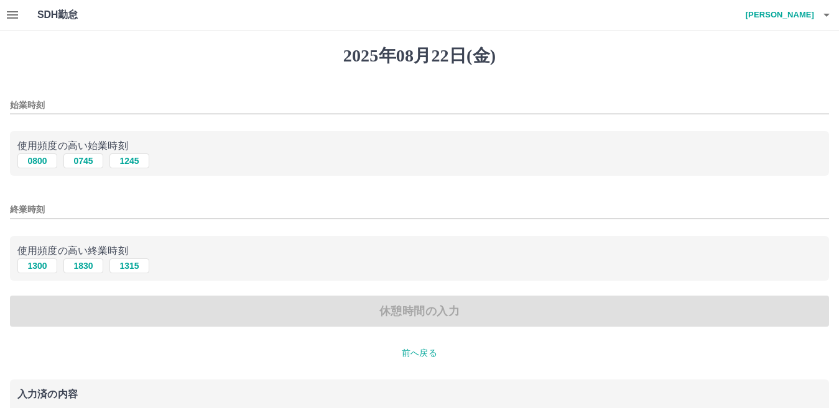
click at [68, 101] on input "始業時刻" at bounding box center [419, 105] width 819 height 18
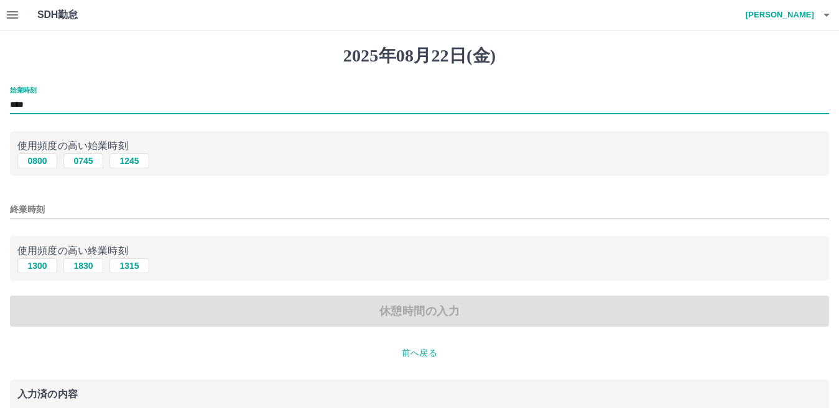
type input "****"
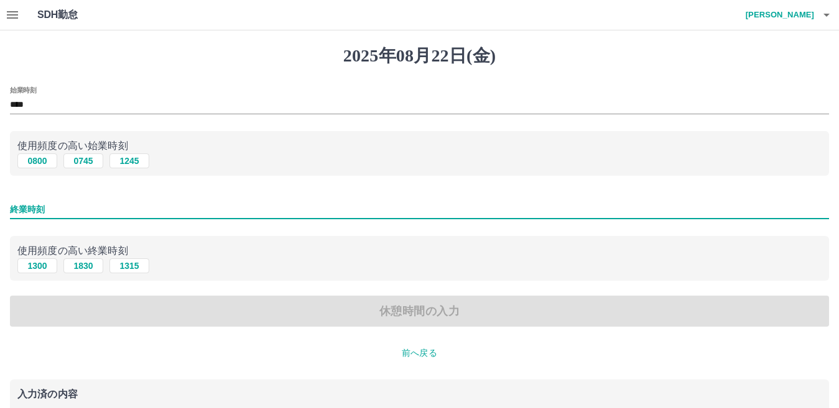
click at [72, 201] on input "終業時刻" at bounding box center [419, 210] width 819 height 18
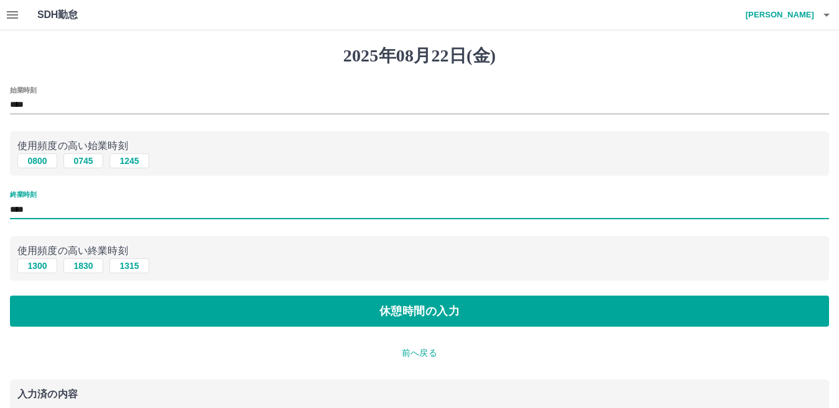
type input "****"
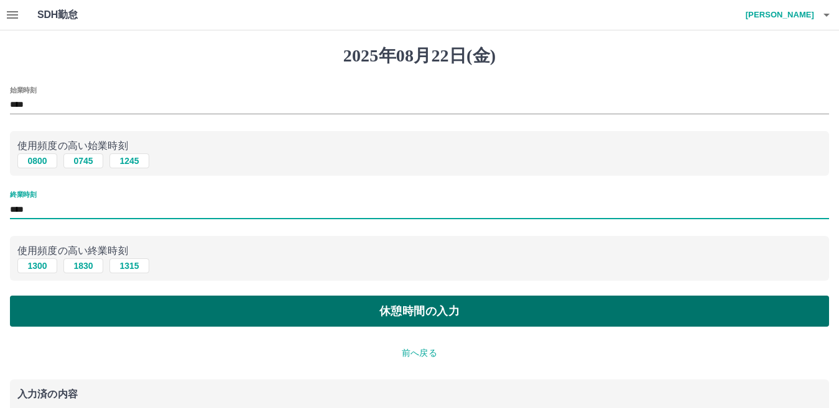
click at [75, 308] on button "休憩時間の入力" at bounding box center [419, 311] width 819 height 31
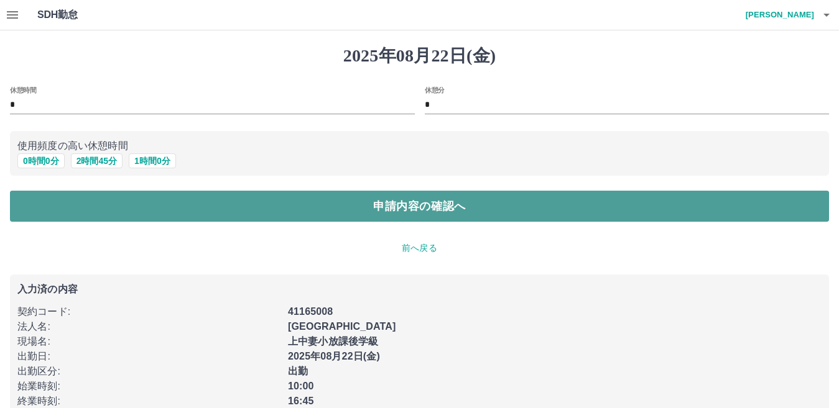
click at [213, 198] on button "申請内容の確認へ" at bounding box center [419, 206] width 819 height 31
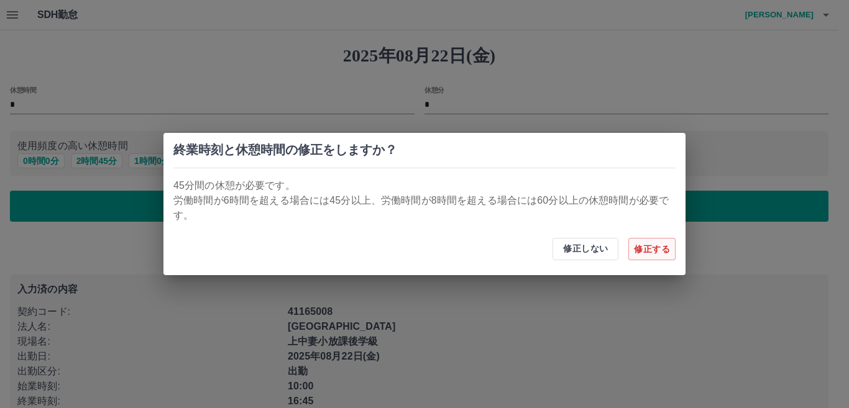
click at [648, 247] on button "修正する" at bounding box center [651, 249] width 47 height 22
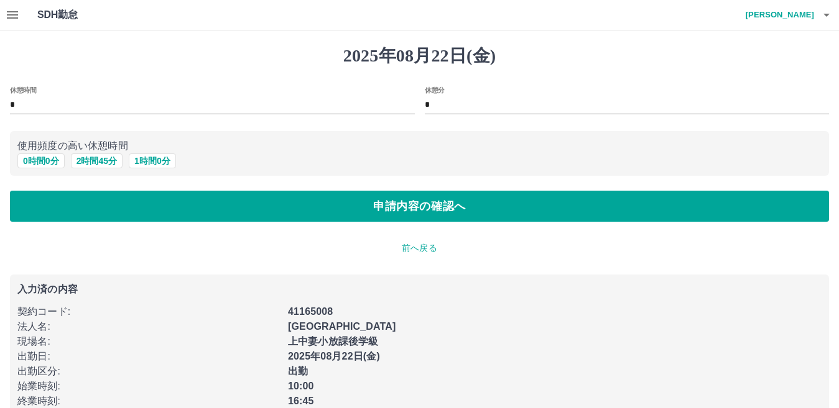
click at [449, 93] on div "休憩分 *" at bounding box center [627, 101] width 405 height 30
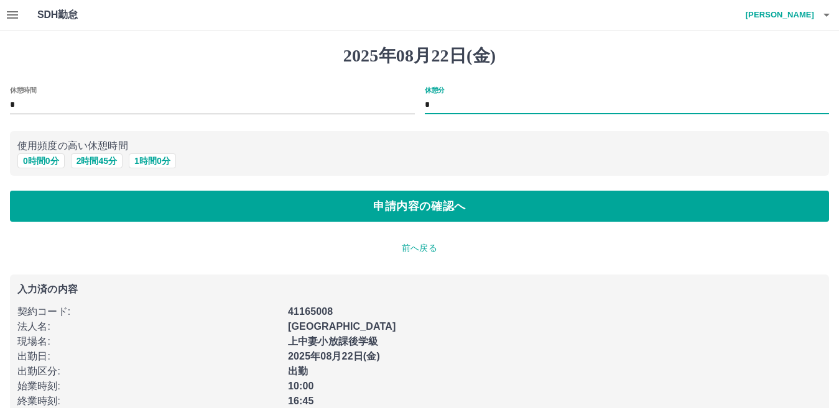
click at [446, 105] on input "*" at bounding box center [627, 105] width 405 height 18
type input "**"
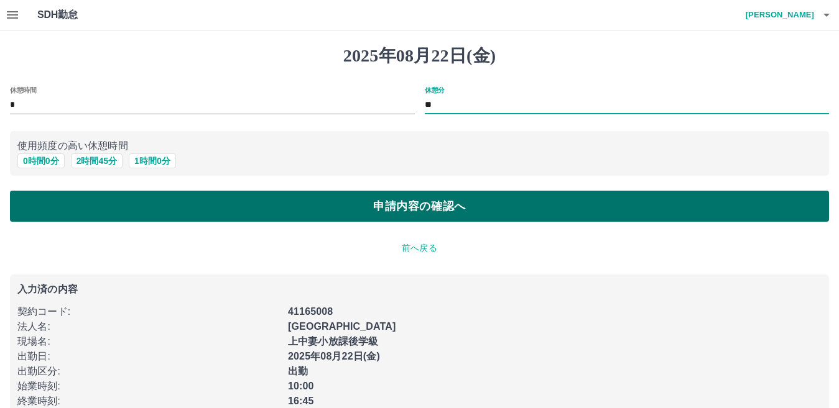
click at [423, 202] on button "申請内容の確認へ" at bounding box center [419, 206] width 819 height 31
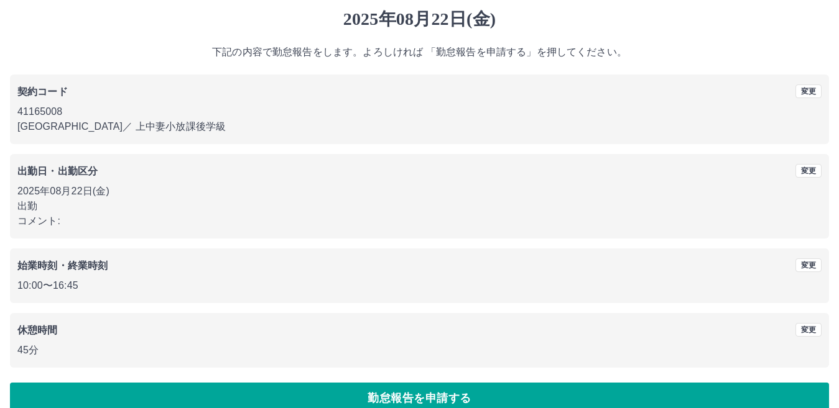
scroll to position [57, 0]
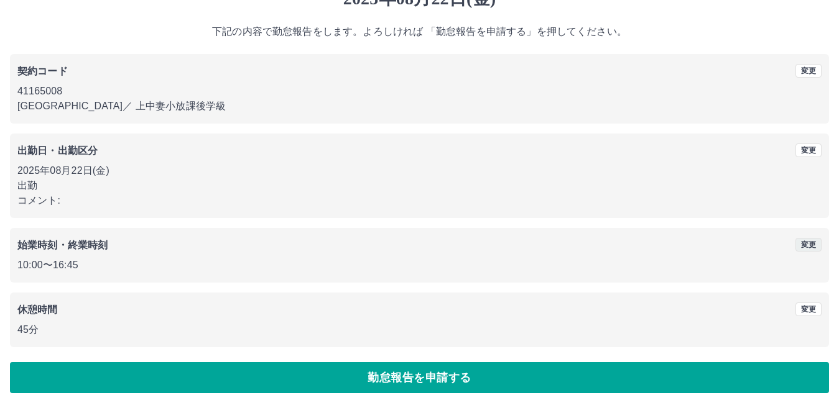
click at [808, 241] on button "変更" at bounding box center [808, 245] width 26 height 14
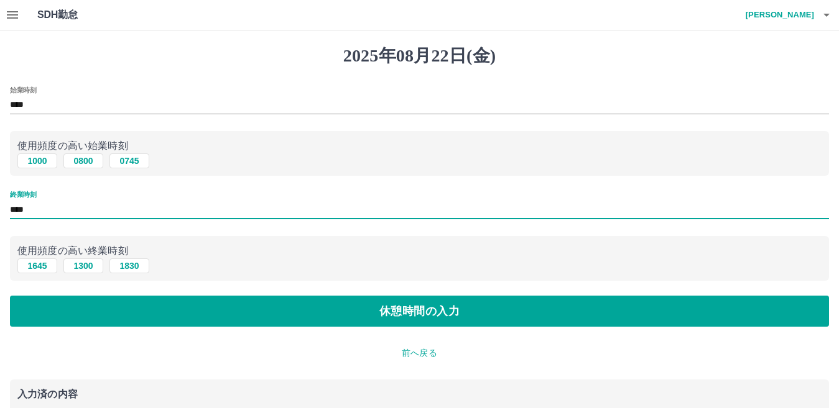
click at [63, 204] on input "****" at bounding box center [419, 210] width 819 height 18
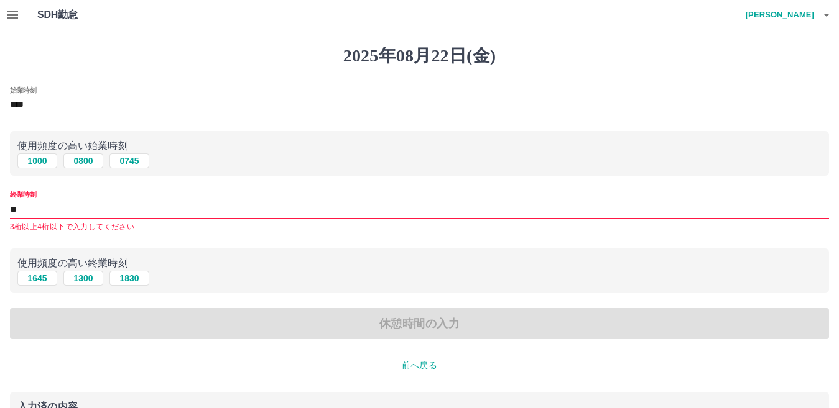
type input "*"
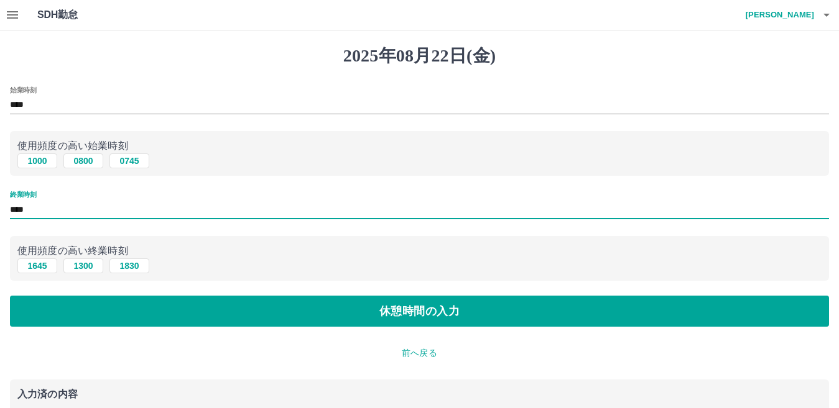
type input "****"
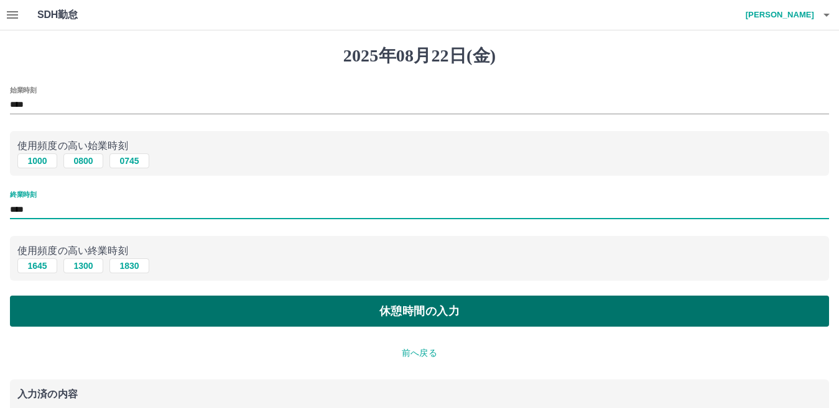
click at [98, 304] on button "休憩時間の入力" at bounding box center [419, 311] width 819 height 31
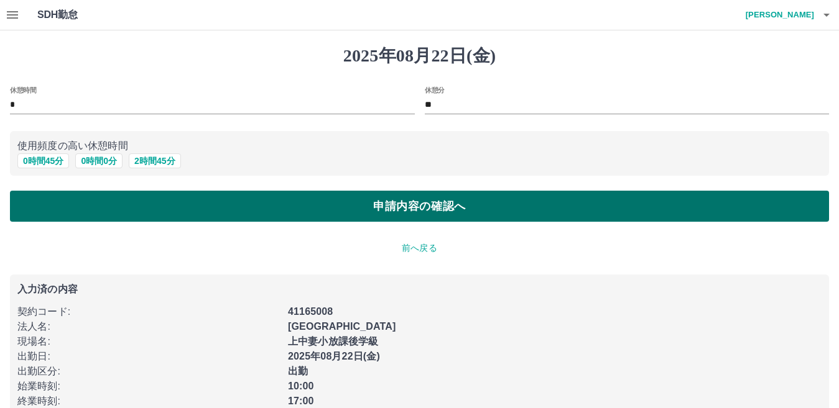
click at [200, 207] on button "申請内容の確認へ" at bounding box center [419, 206] width 819 height 31
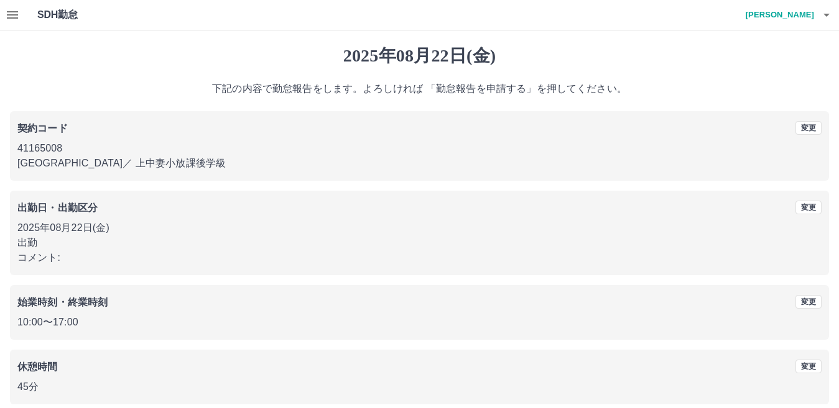
scroll to position [57, 0]
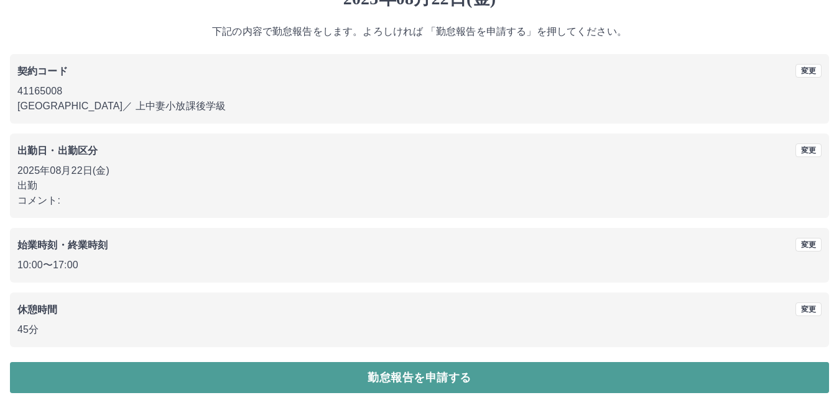
click at [514, 379] on button "勤怠報告を申請する" at bounding box center [419, 377] width 819 height 31
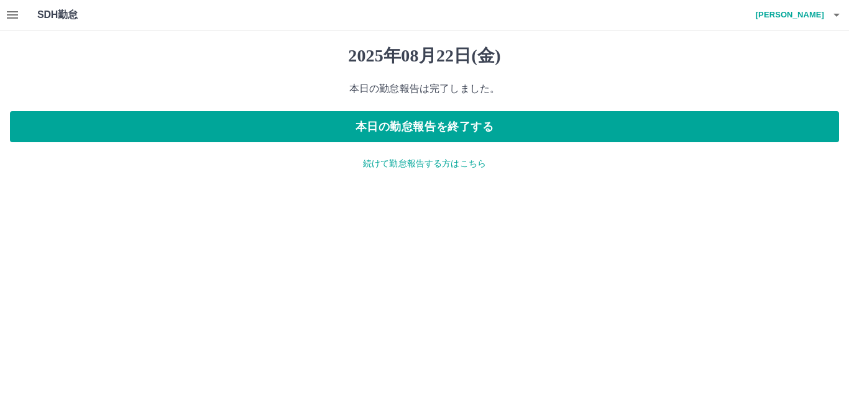
click at [433, 165] on p "続けて勤怠報告する方はこちら" at bounding box center [424, 163] width 829 height 13
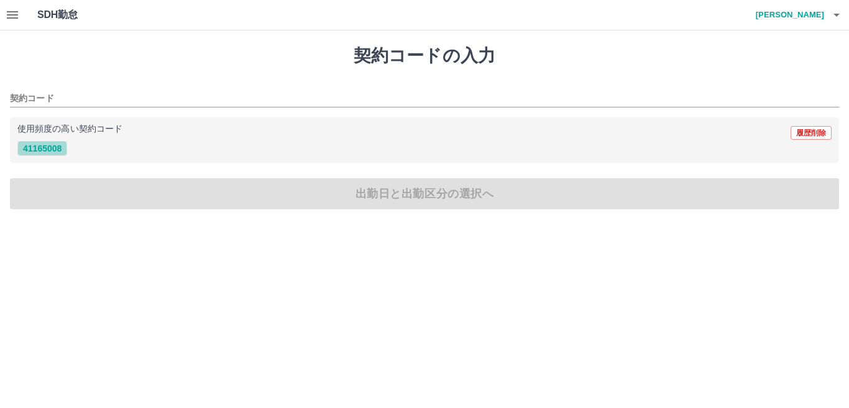
click at [44, 144] on button "41165008" at bounding box center [42, 148] width 50 height 15
type input "********"
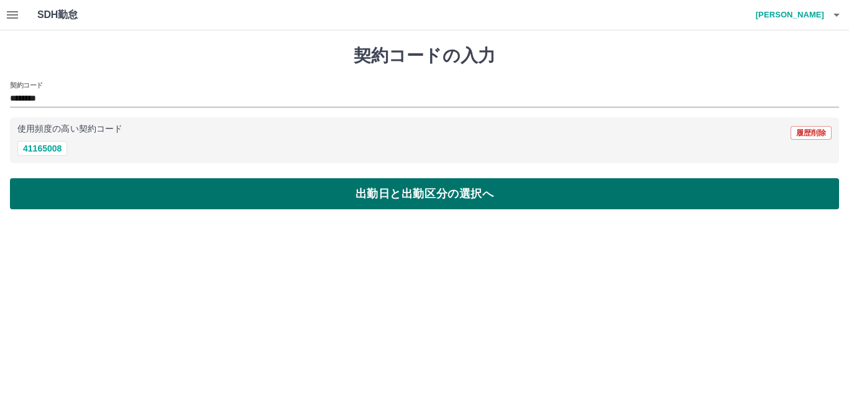
click at [58, 194] on button "出勤日と出勤区分の選択へ" at bounding box center [424, 193] width 829 height 31
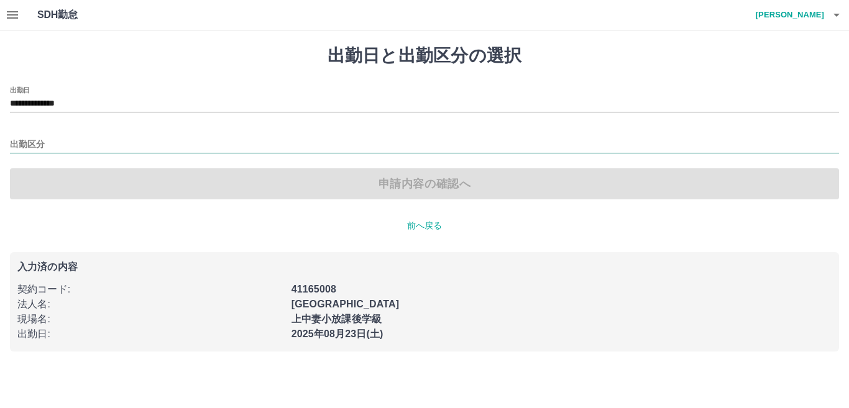
click at [56, 140] on input "出勤区分" at bounding box center [424, 145] width 829 height 16
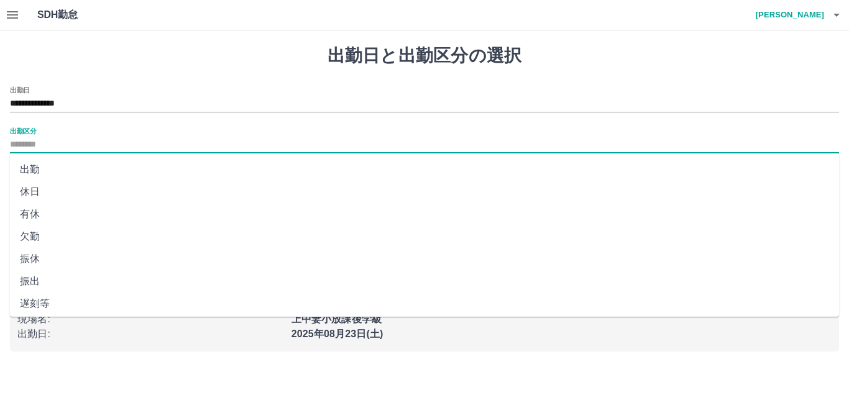
click at [44, 172] on li "出勤" at bounding box center [424, 170] width 829 height 22
type input "**"
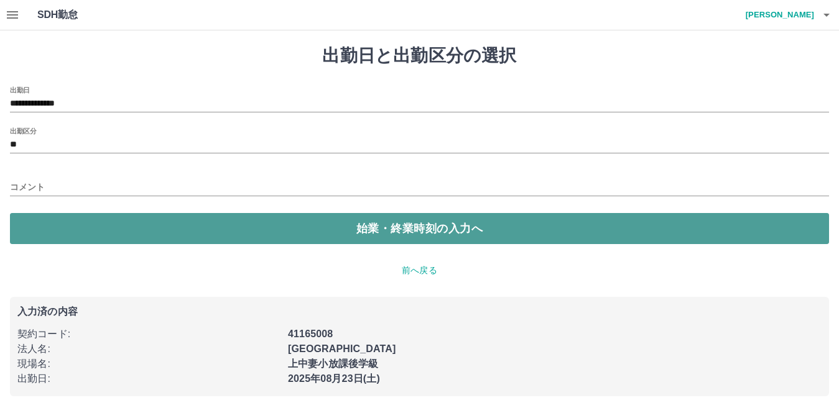
click at [52, 223] on button "始業・終業時刻の入力へ" at bounding box center [419, 228] width 819 height 31
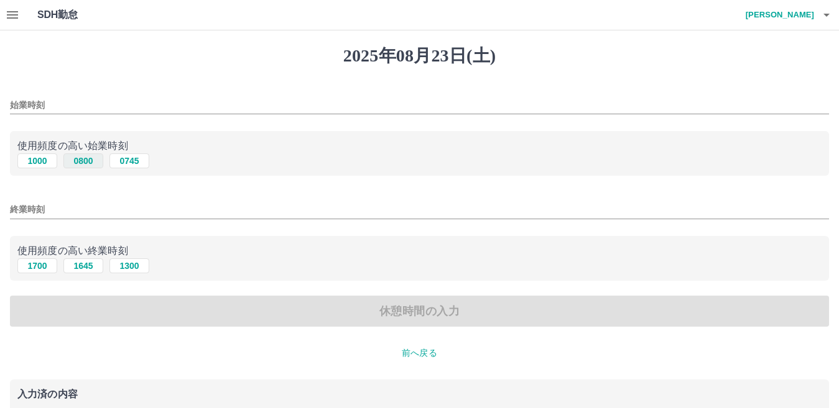
click at [86, 157] on button "0800" at bounding box center [83, 161] width 40 height 15
type input "****"
click at [58, 192] on div "終業時刻" at bounding box center [419, 206] width 819 height 30
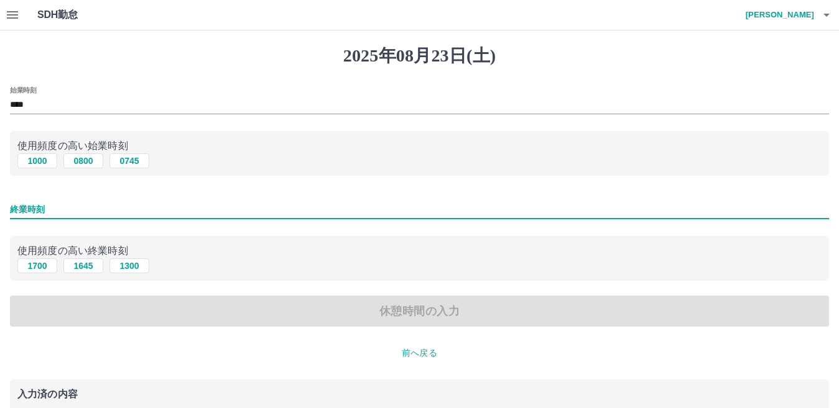
click at [60, 209] on input "終業時刻" at bounding box center [419, 210] width 819 height 18
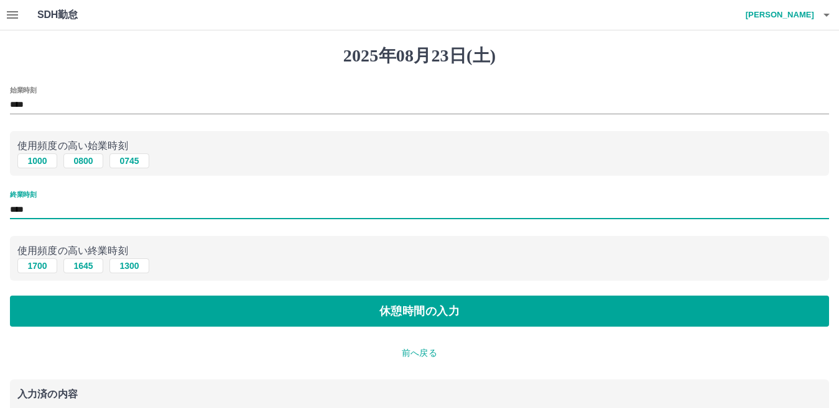
type input "****"
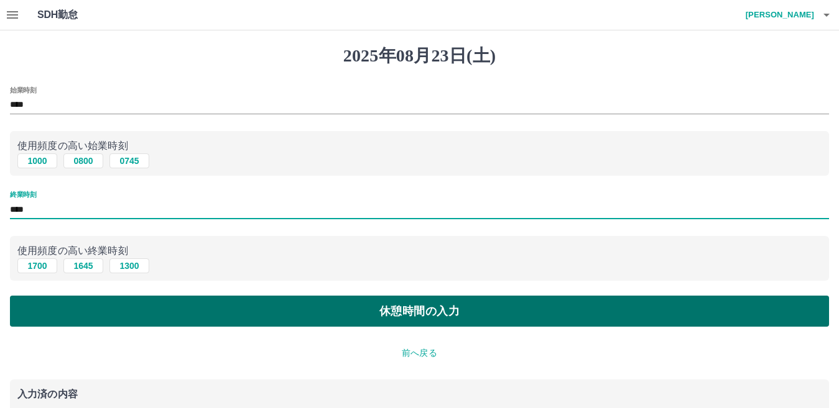
click at [80, 313] on button "休憩時間の入力" at bounding box center [419, 311] width 819 height 31
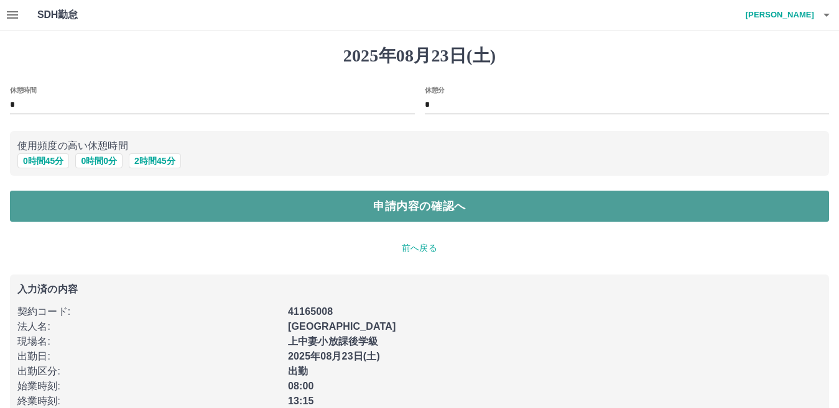
click at [449, 205] on button "申請内容の確認へ" at bounding box center [419, 206] width 819 height 31
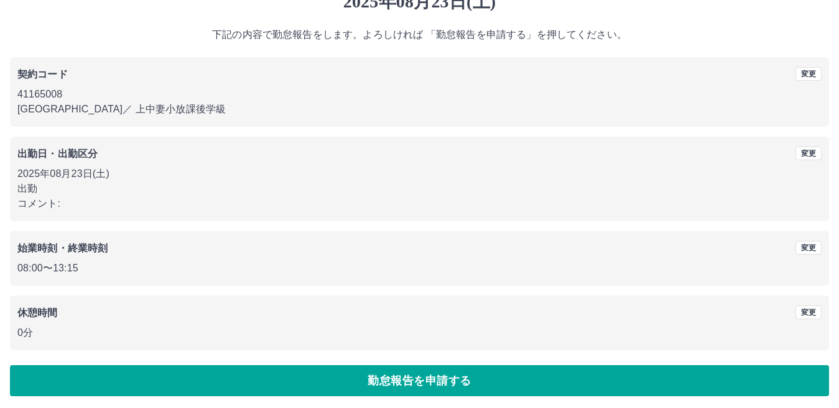
scroll to position [57, 0]
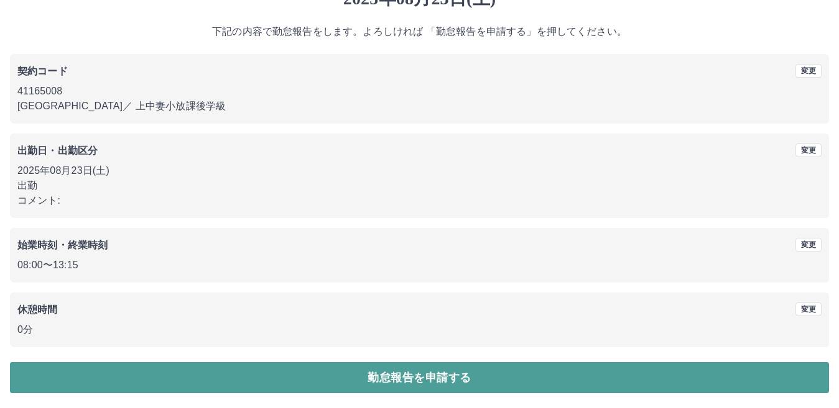
click at [384, 374] on button "勤怠報告を申請する" at bounding box center [419, 377] width 819 height 31
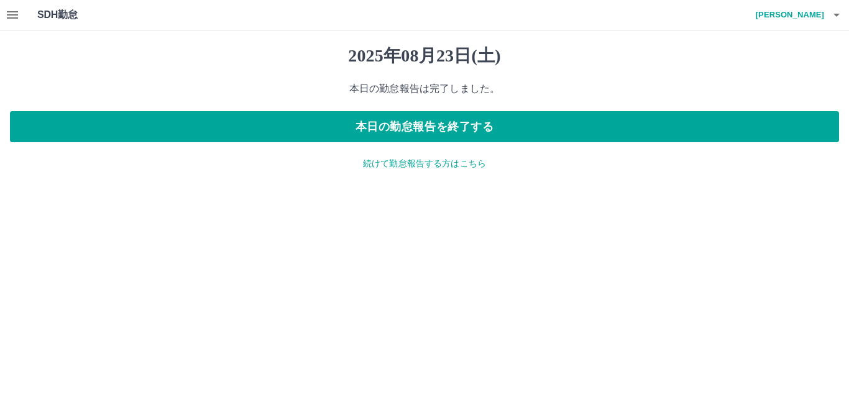
click at [9, 12] on icon "button" at bounding box center [12, 14] width 11 height 7
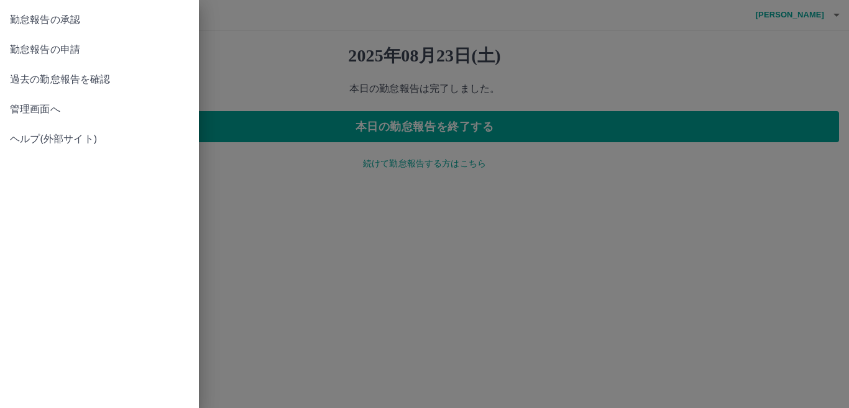
click at [26, 110] on span "管理画面へ" at bounding box center [99, 109] width 179 height 15
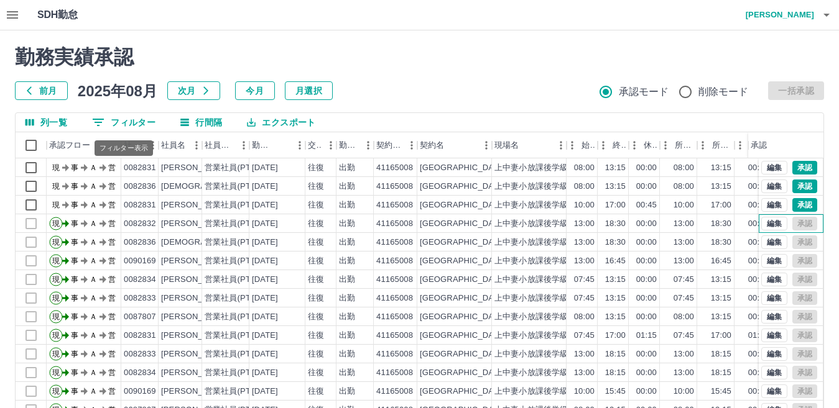
drag, startPoint x: 120, startPoint y: 127, endPoint x: 748, endPoint y: 221, distance: 635.5
click at [758, 221] on div "編集 承認" at bounding box center [790, 223] width 65 height 19
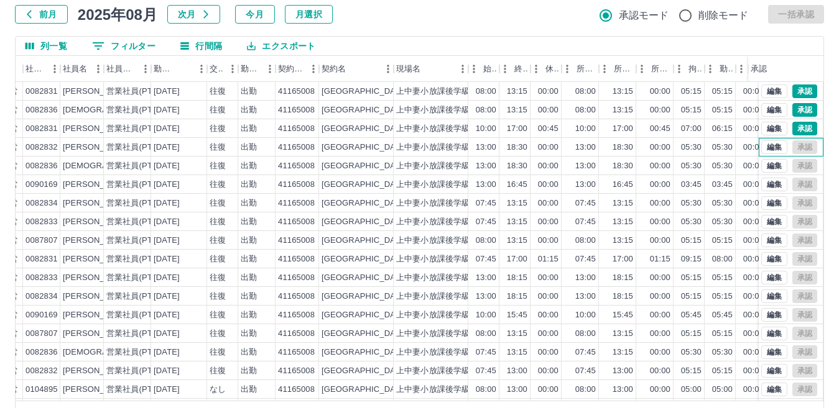
scroll to position [55, 0]
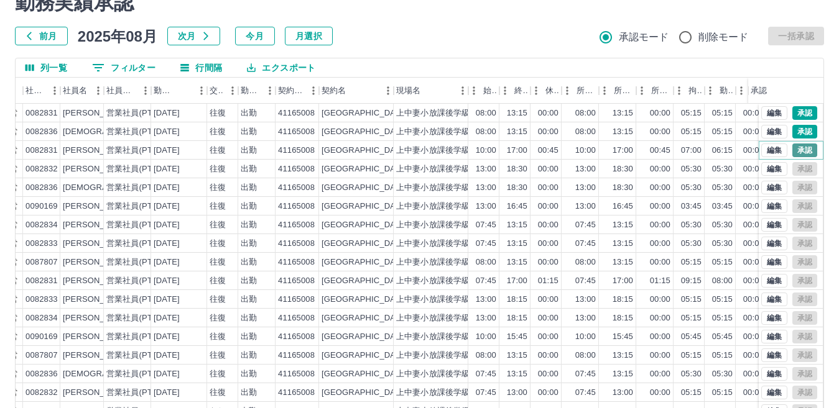
click at [792, 149] on button "承認" at bounding box center [804, 151] width 25 height 14
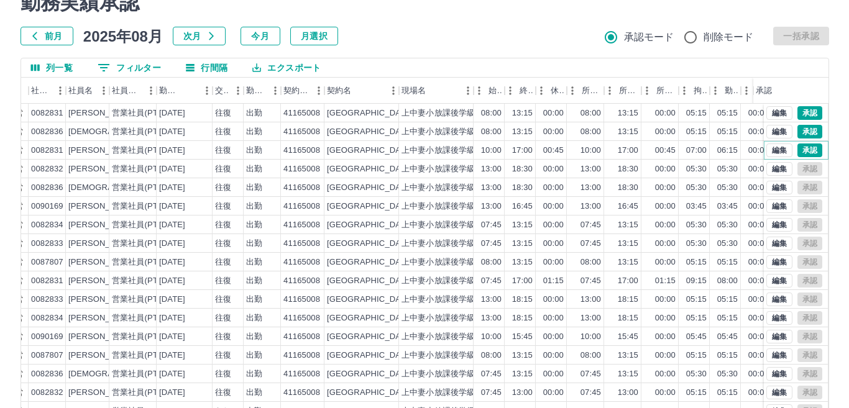
scroll to position [0, 0]
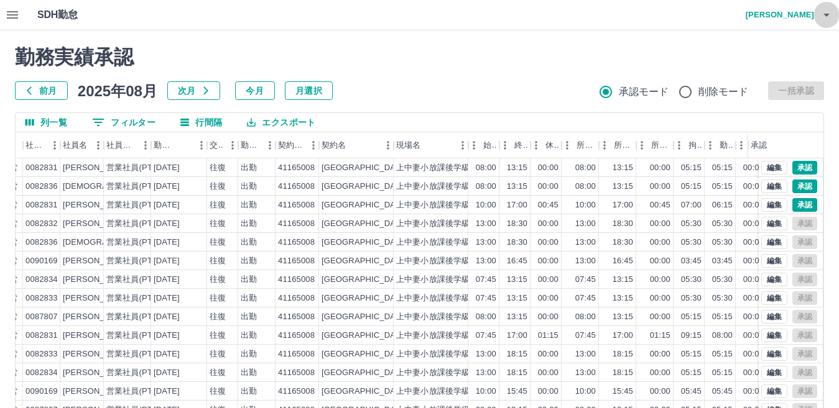
click at [828, 12] on icon "button" at bounding box center [826, 14] width 15 height 15
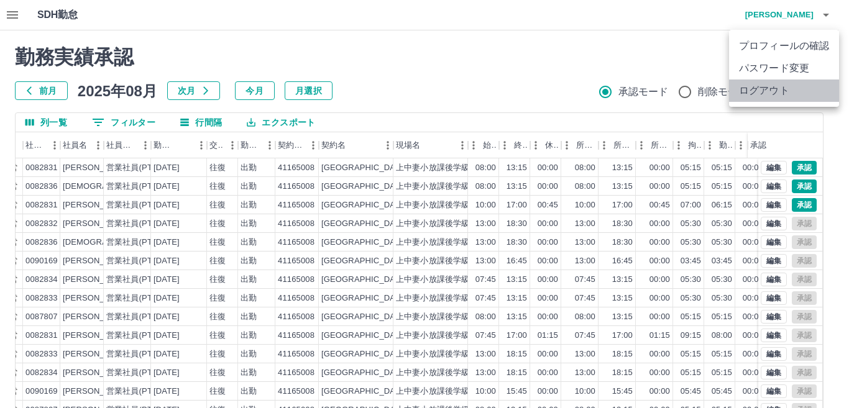
click at [780, 87] on li "ログアウト" at bounding box center [784, 91] width 110 height 22
